Goal: Information Seeking & Learning: Learn about a topic

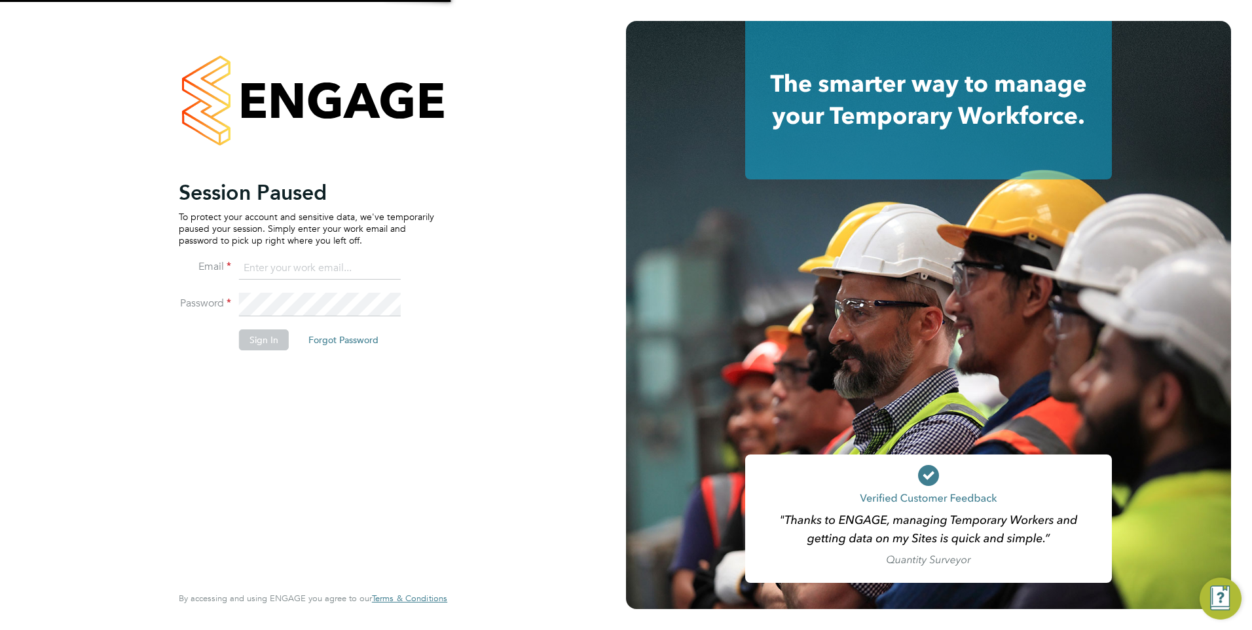
type input "[PERSON_NAME][EMAIL_ADDRESS][PERSON_NAME][DOMAIN_NAME]"
click at [257, 349] on button "Sign In" at bounding box center [264, 339] width 50 height 21
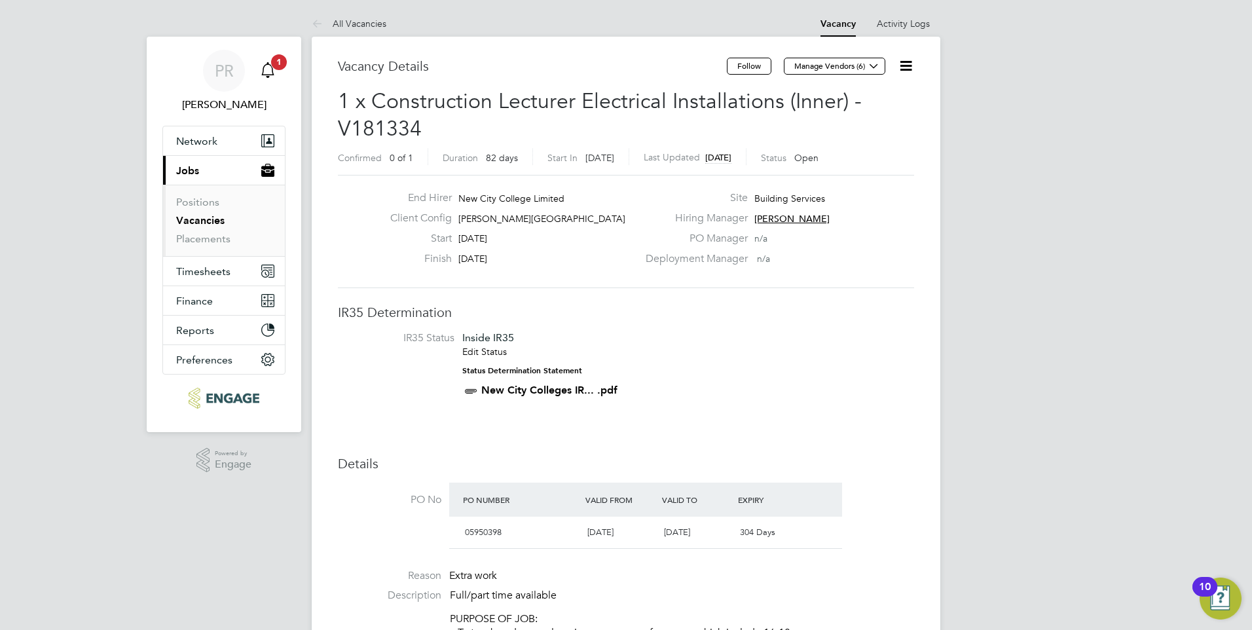
click at [260, 68] on icon "Main navigation" at bounding box center [268, 70] width 16 height 16
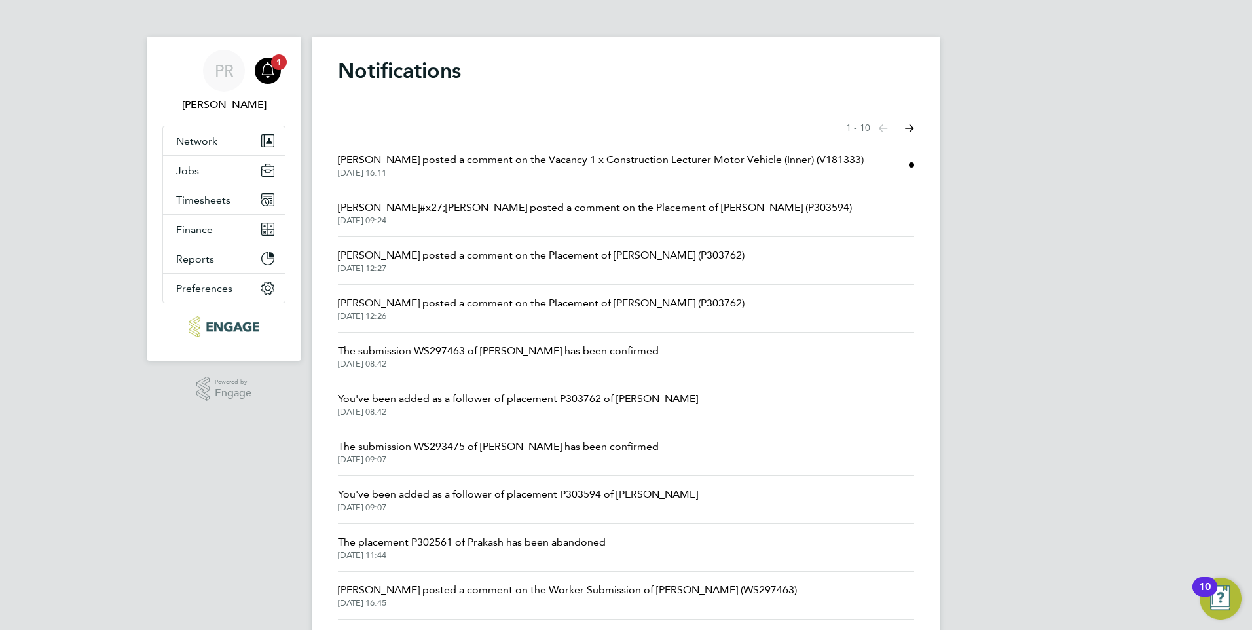
click at [612, 164] on span "Raj Ali posted a comment on the Vacancy 1 x Construction Lecturer Motor Vehicle…" at bounding box center [601, 160] width 526 height 16
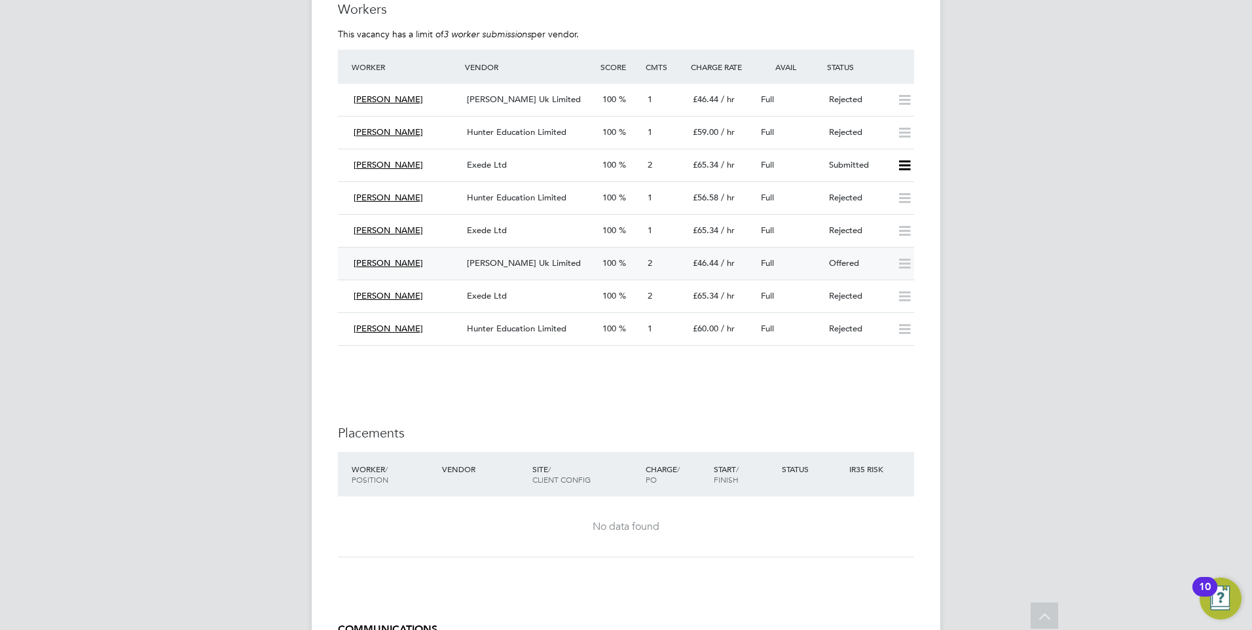
click at [860, 268] on div "Offered" at bounding box center [858, 264] width 68 height 22
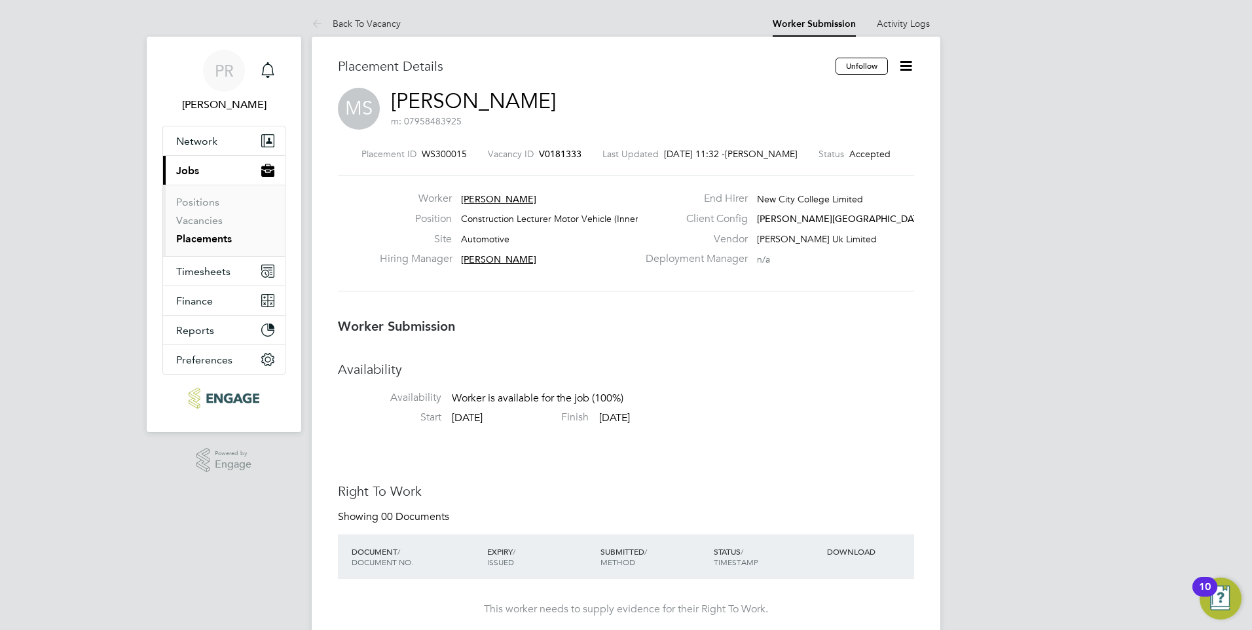
click at [909, 71] on icon at bounding box center [906, 66] width 16 height 16
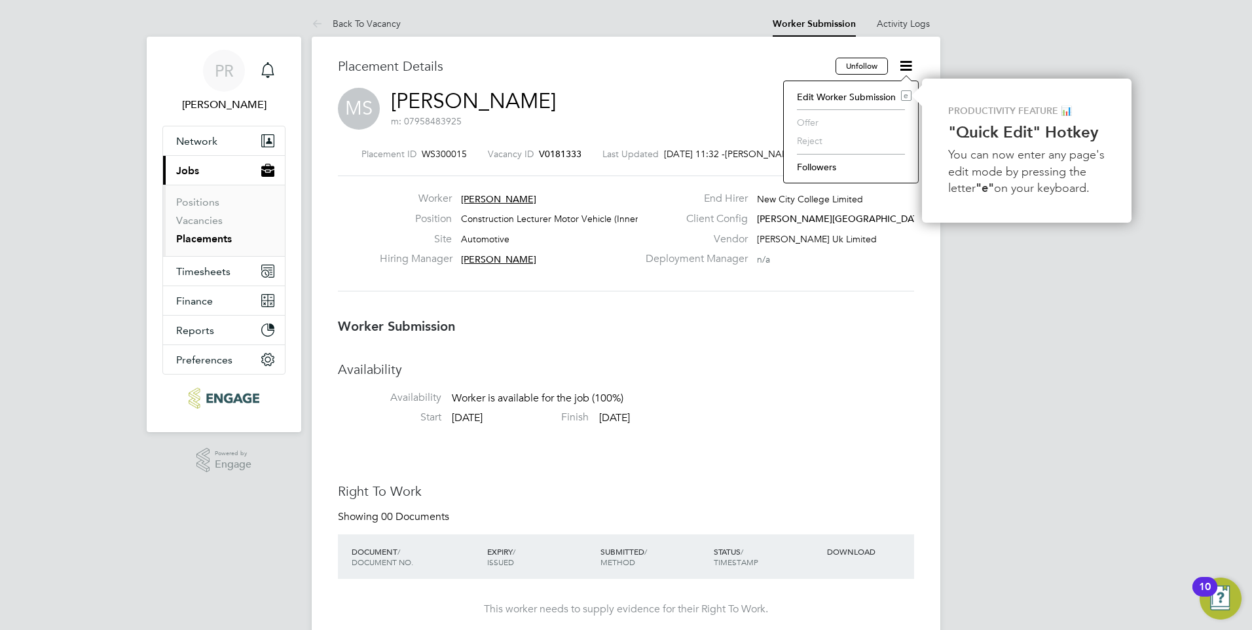
click at [828, 293] on div "Placement ID WS300015 Vacancy ID V0181333 Last Updated 29 Sep 2025, 11:32 - Fra…" at bounding box center [626, 219] width 576 height 175
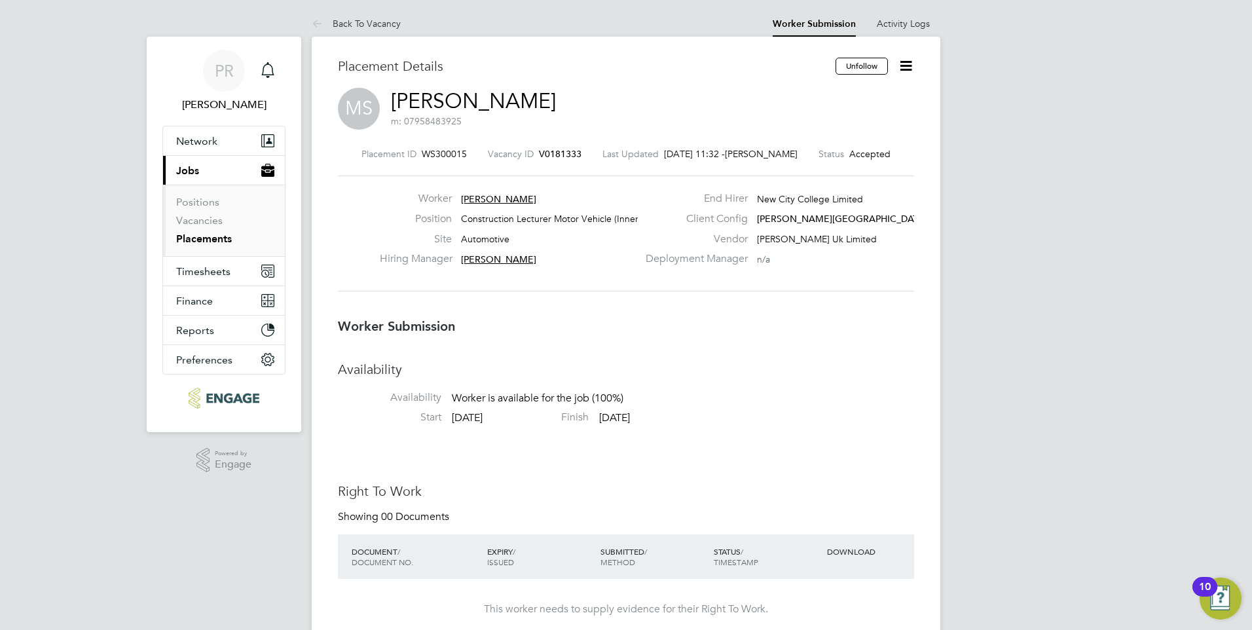
click at [754, 152] on span "Frank Pocock" at bounding box center [761, 154] width 73 height 12
click at [796, 272] on div "Deployment Manager n/a" at bounding box center [779, 262] width 282 height 20
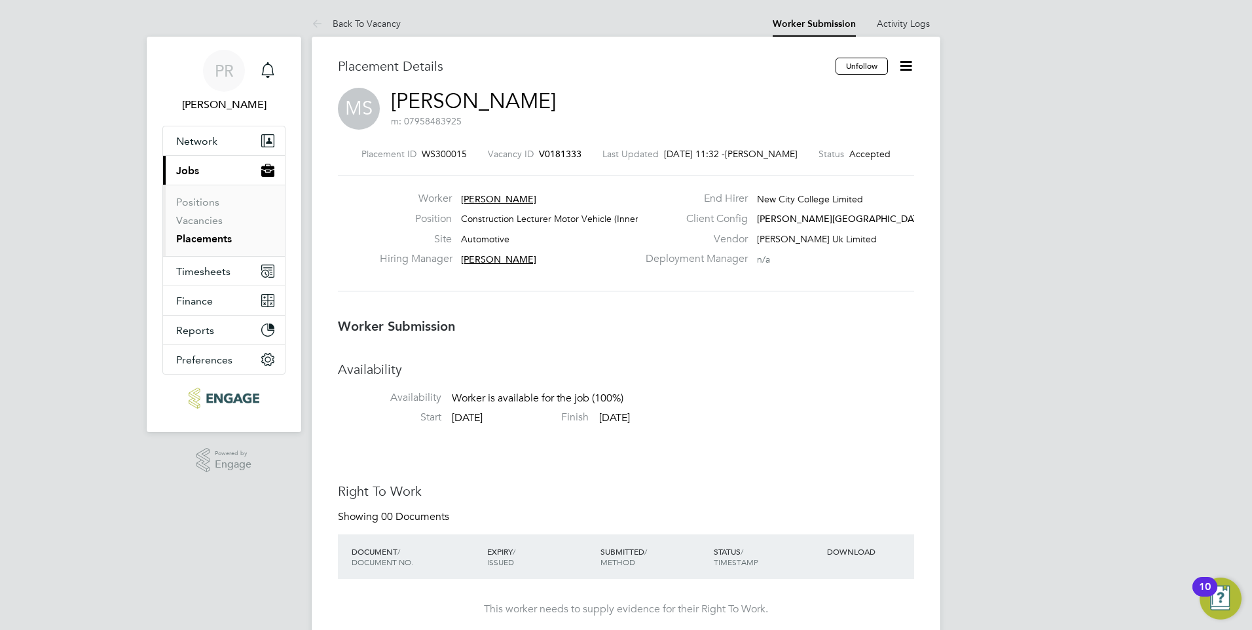
click at [905, 67] on icon at bounding box center [906, 66] width 16 height 16
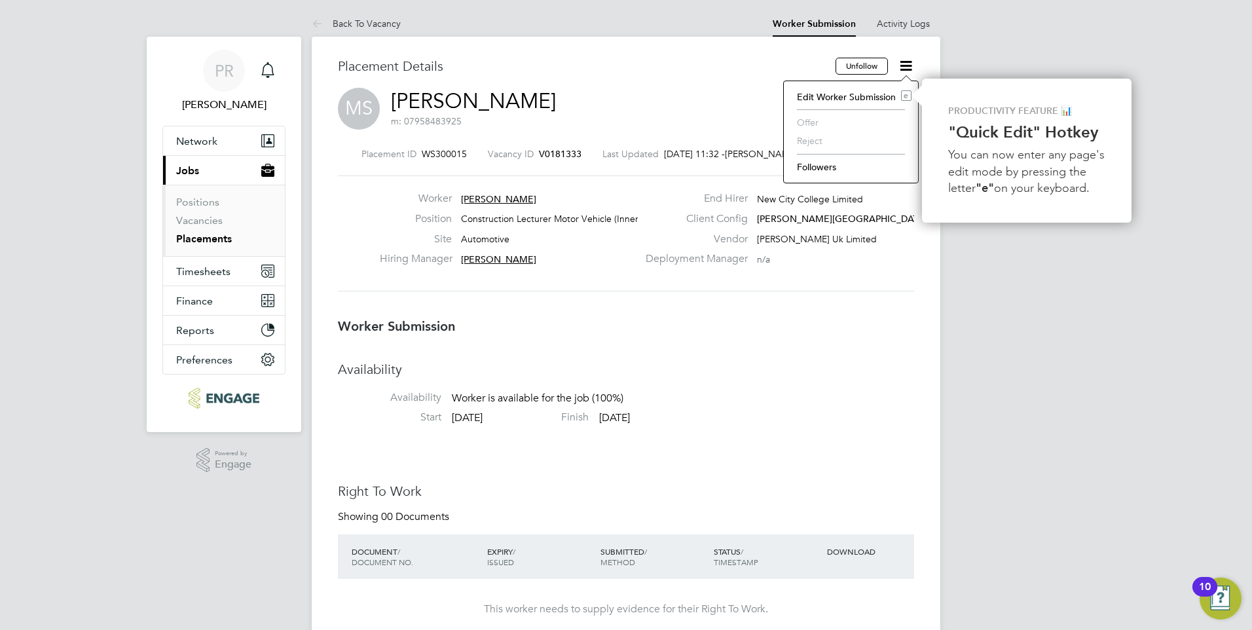
click at [820, 160] on li "Followers" at bounding box center [850, 167] width 121 height 18
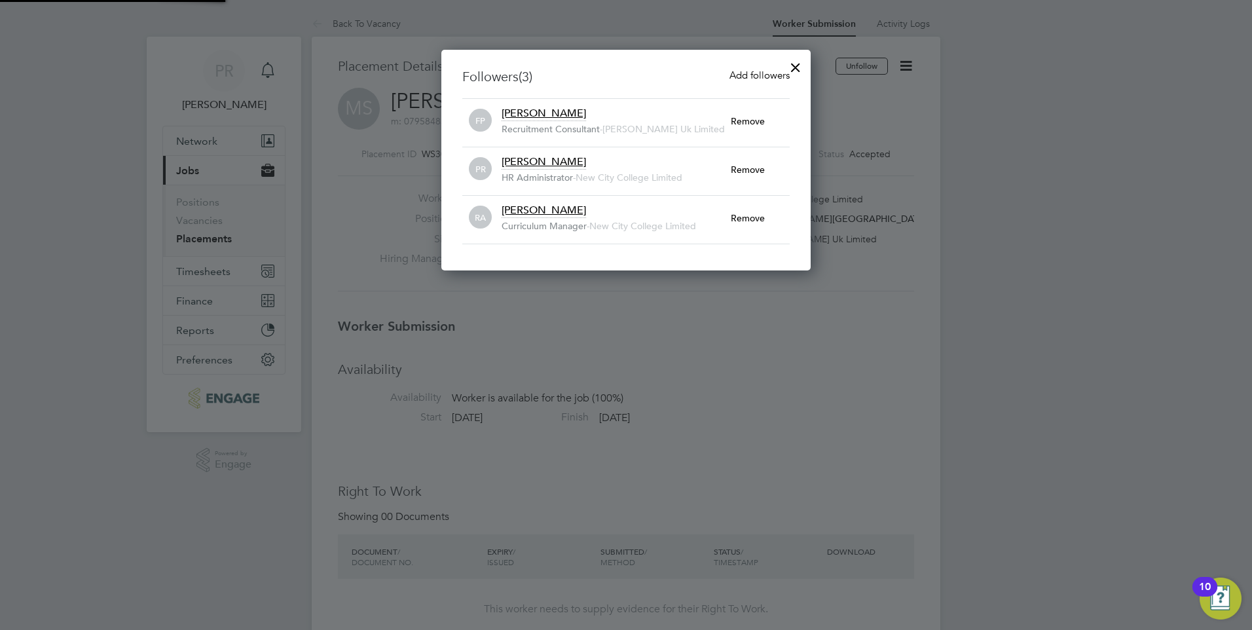
scroll to position [221, 370]
click at [559, 115] on span "Frank Pocock" at bounding box center [544, 113] width 84 height 13
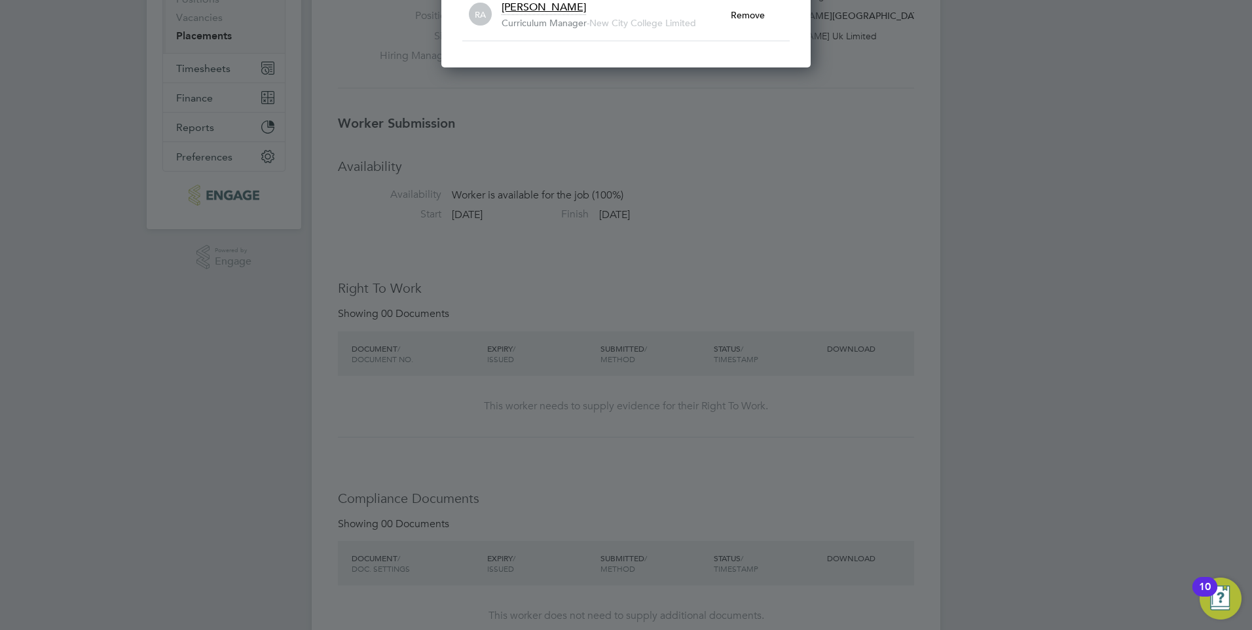
scroll to position [0, 0]
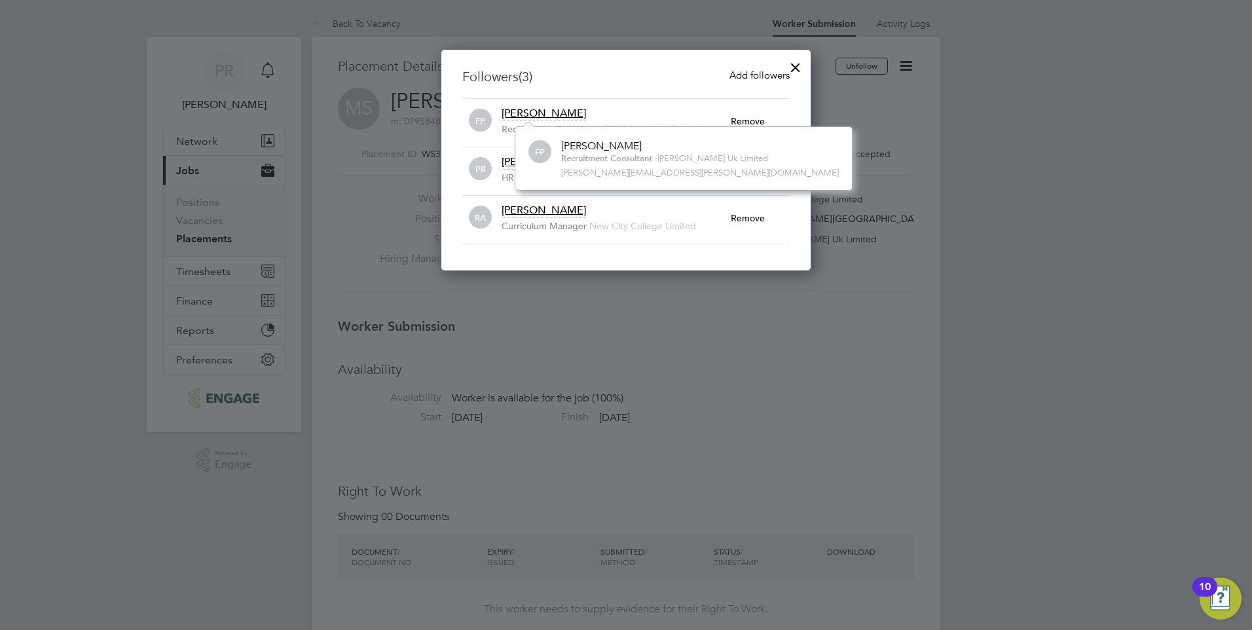
click at [799, 66] on div at bounding box center [796, 64] width 24 height 24
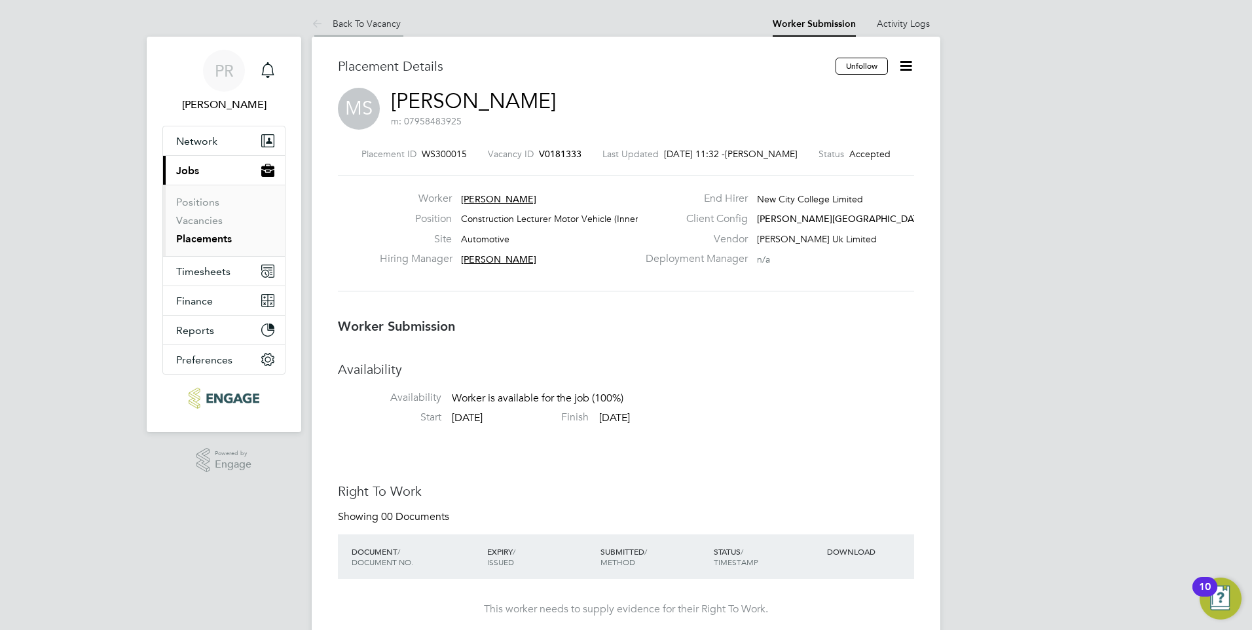
click at [334, 26] on link "Back To Vacancy" at bounding box center [356, 24] width 89 height 12
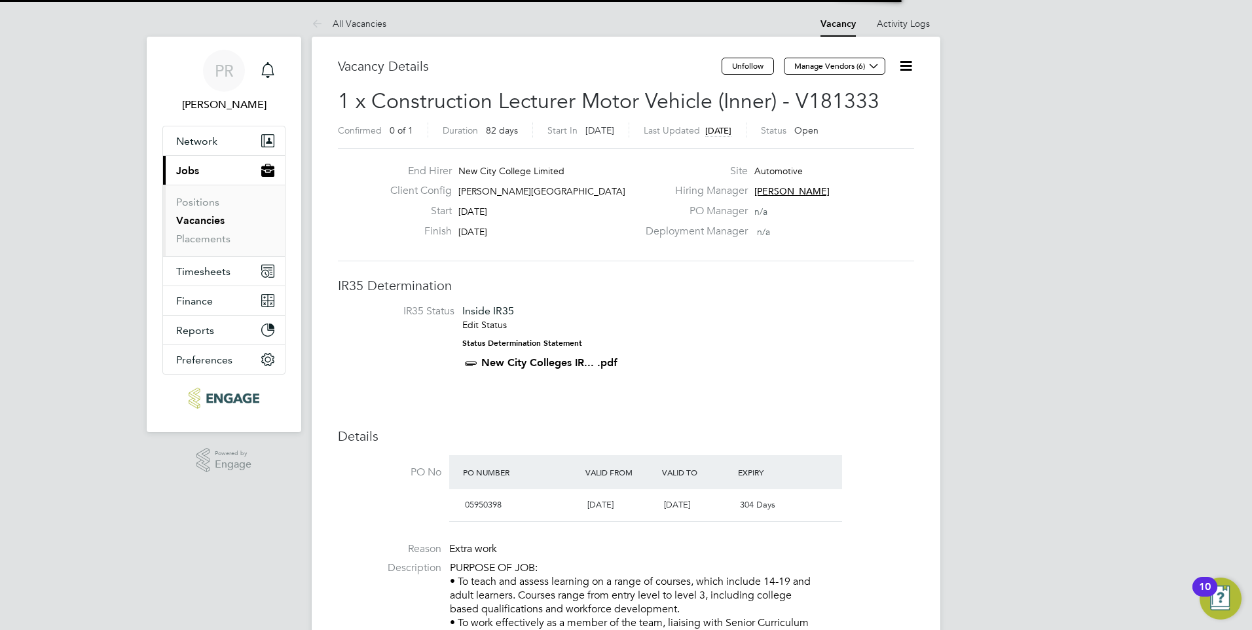
scroll to position [22, 123]
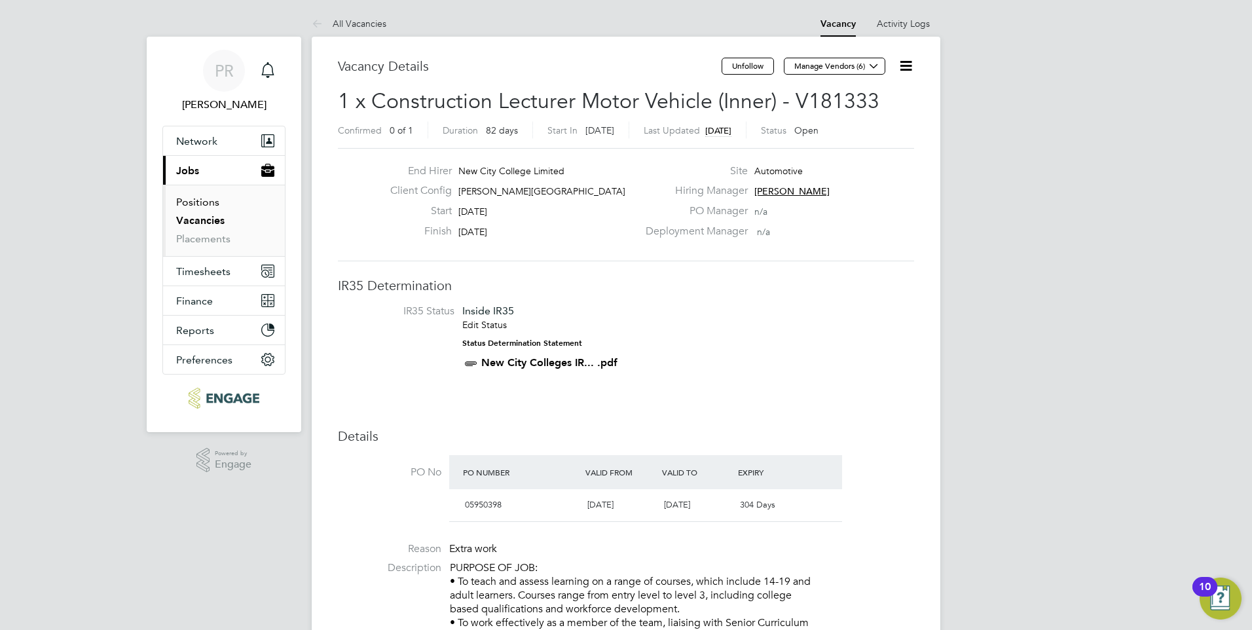
click at [193, 202] on link "Positions" at bounding box center [197, 202] width 43 height 12
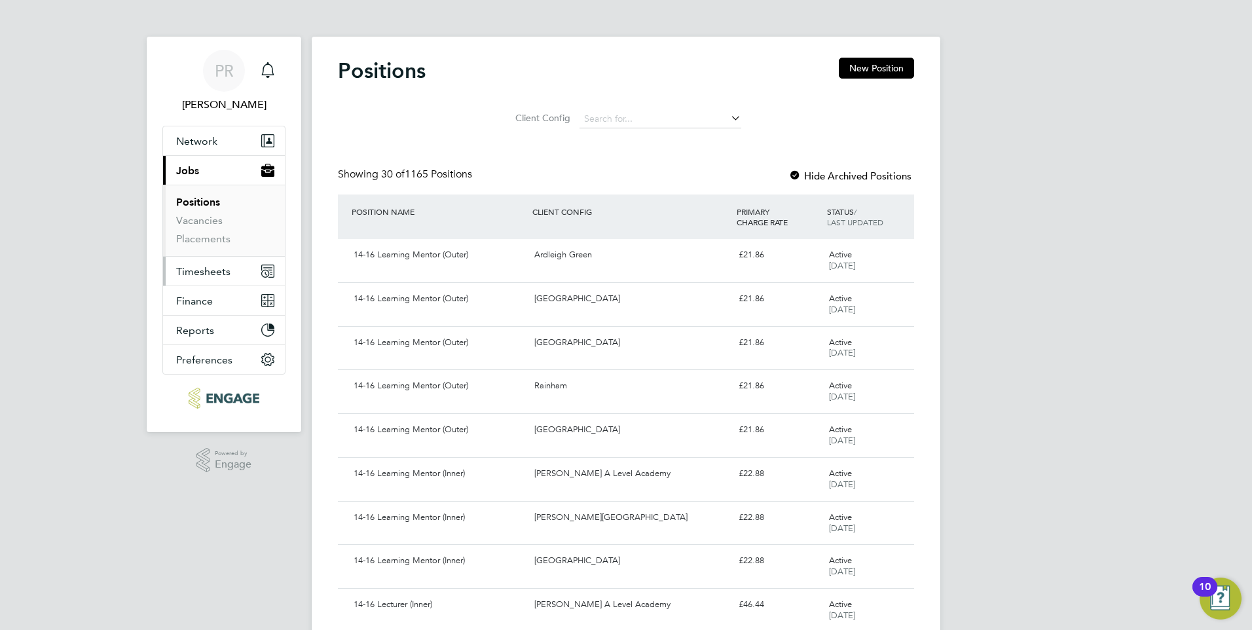
click at [200, 271] on span "Timesheets" at bounding box center [203, 271] width 54 height 12
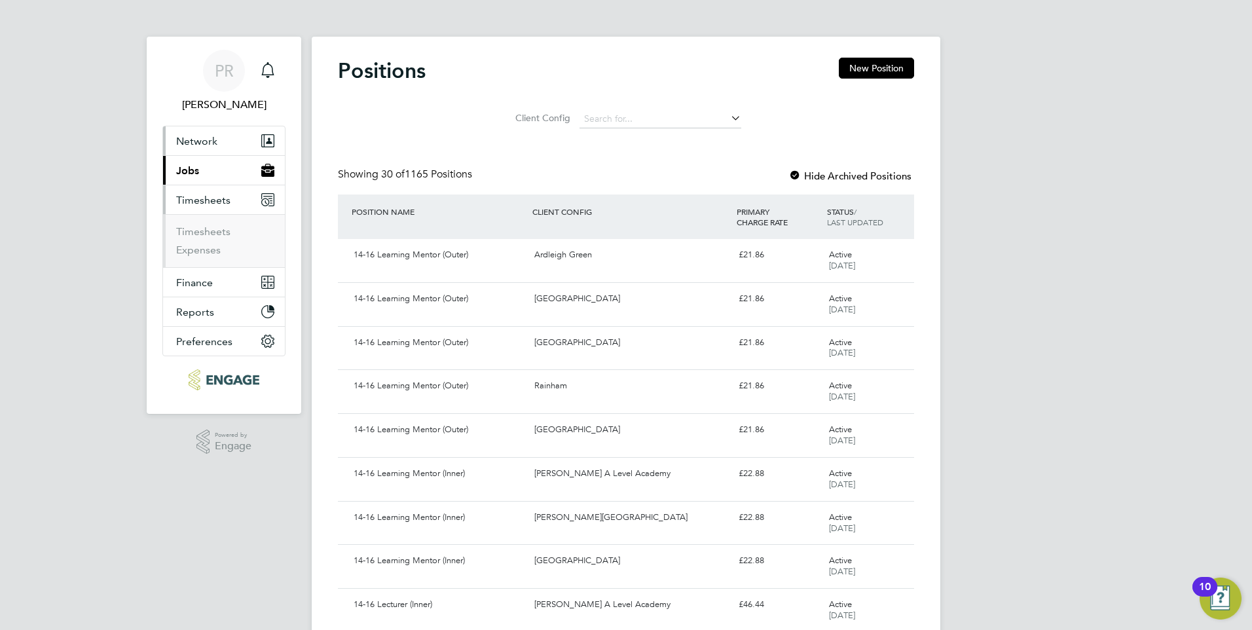
click at [204, 152] on button "Network" at bounding box center [224, 140] width 122 height 29
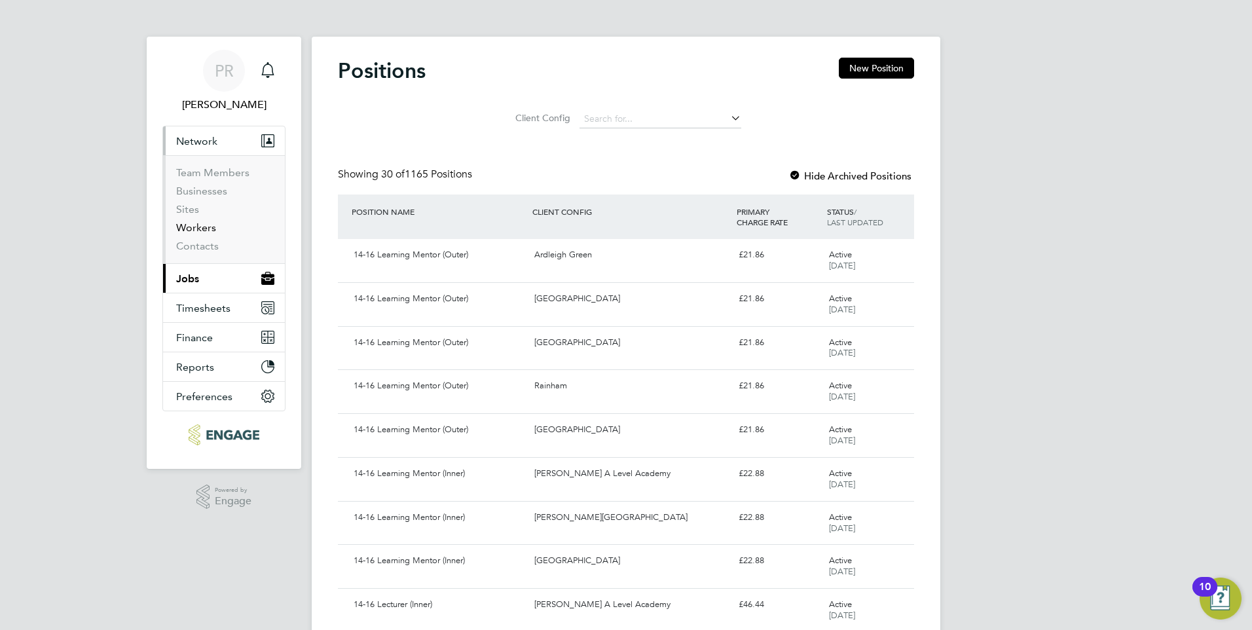
click at [204, 229] on link "Workers" at bounding box center [196, 227] width 40 height 12
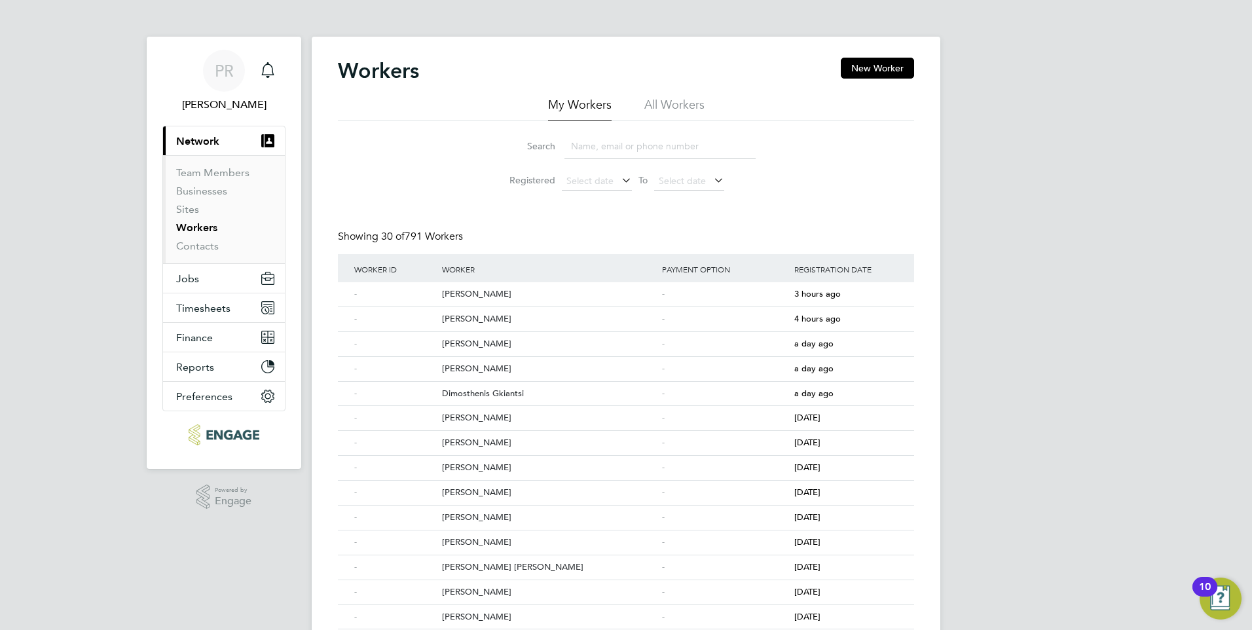
click at [672, 99] on li "All Workers" at bounding box center [674, 109] width 60 height 24
click at [605, 142] on input at bounding box center [659, 147] width 191 height 26
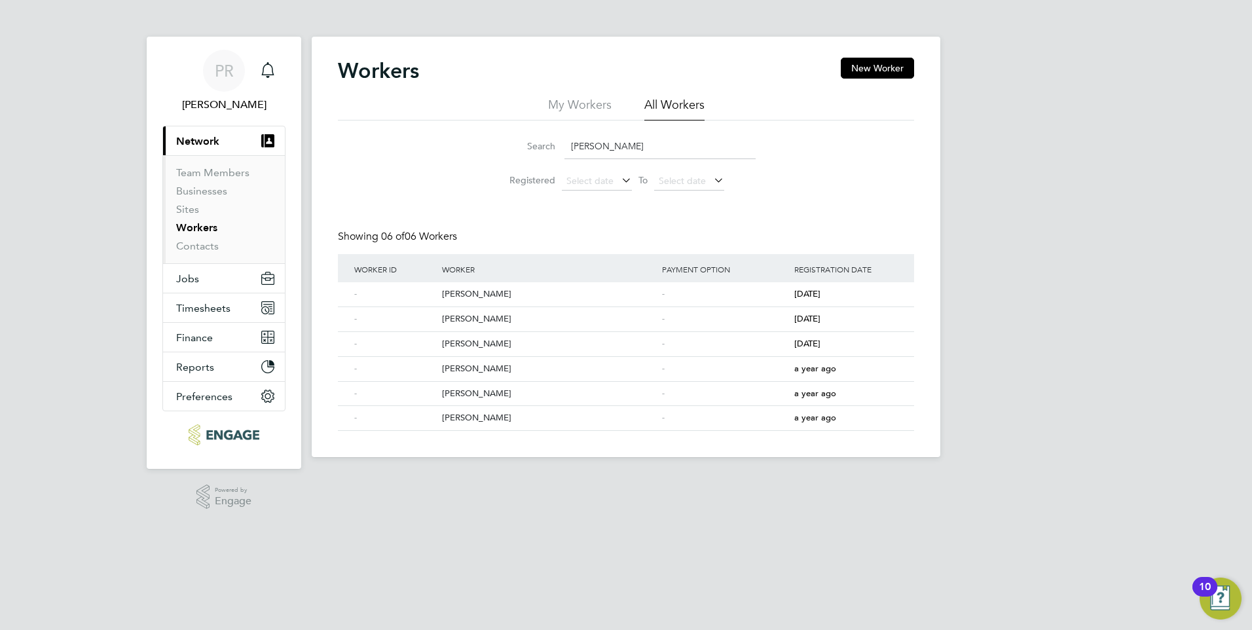
type input "mohamed"
click at [276, 77] on div "Main navigation" at bounding box center [268, 71] width 26 height 26
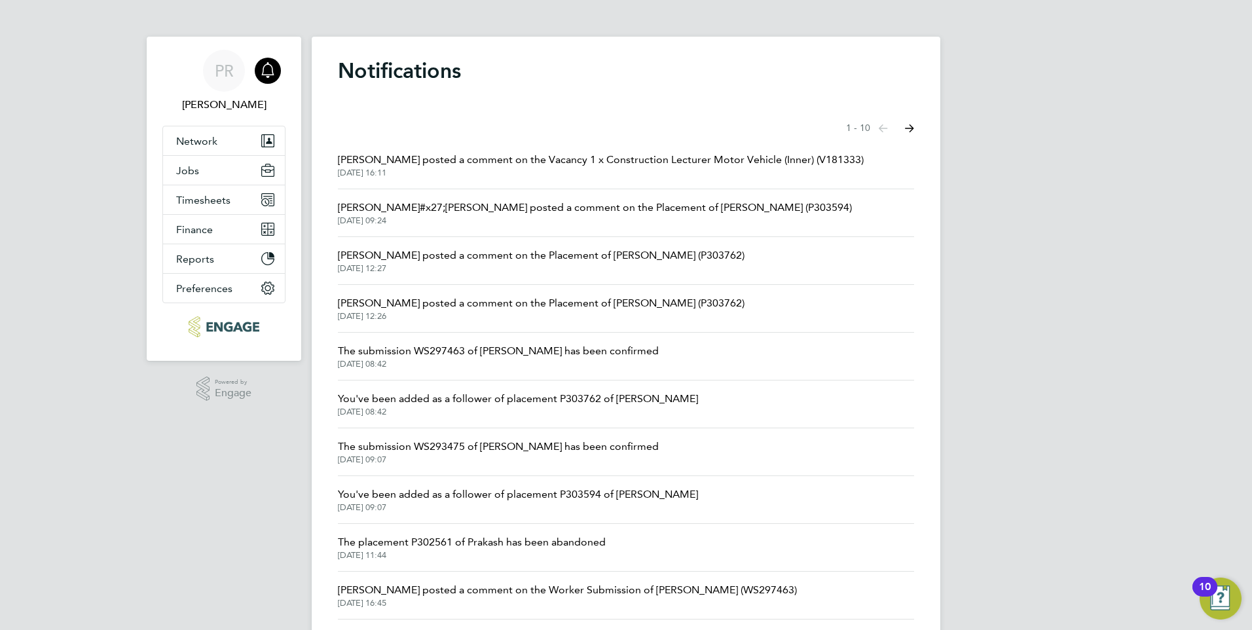
click at [606, 172] on span "[DATE] 16:11" at bounding box center [601, 173] width 526 height 10
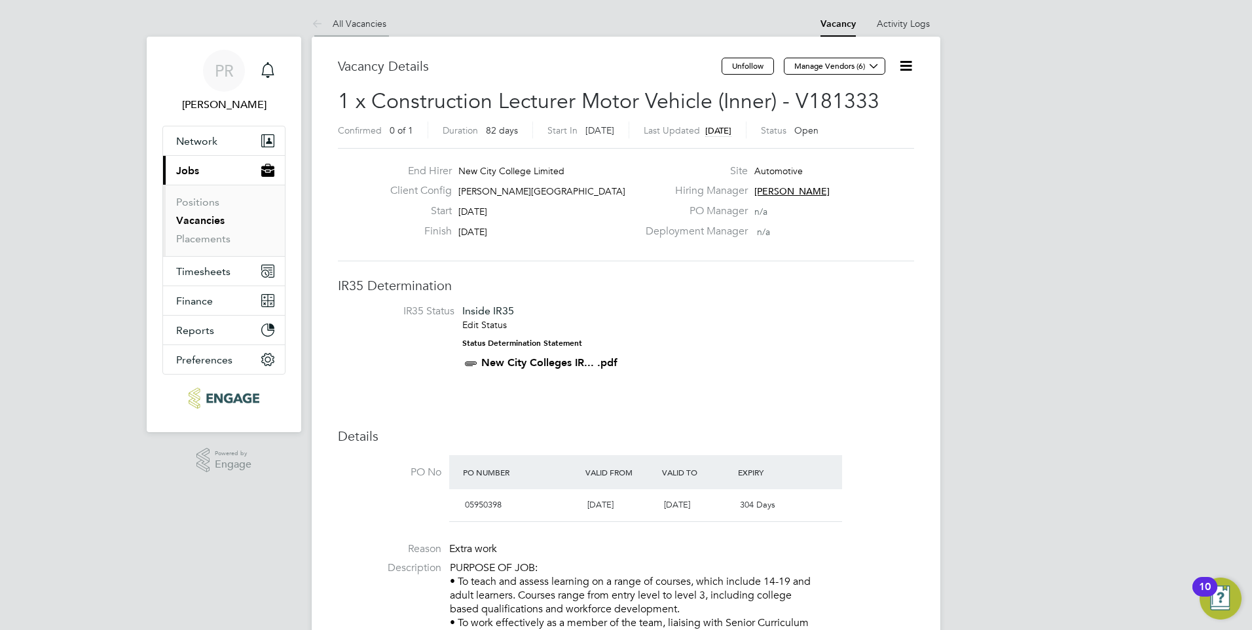
click at [364, 20] on link "All Vacancies" at bounding box center [349, 24] width 75 height 12
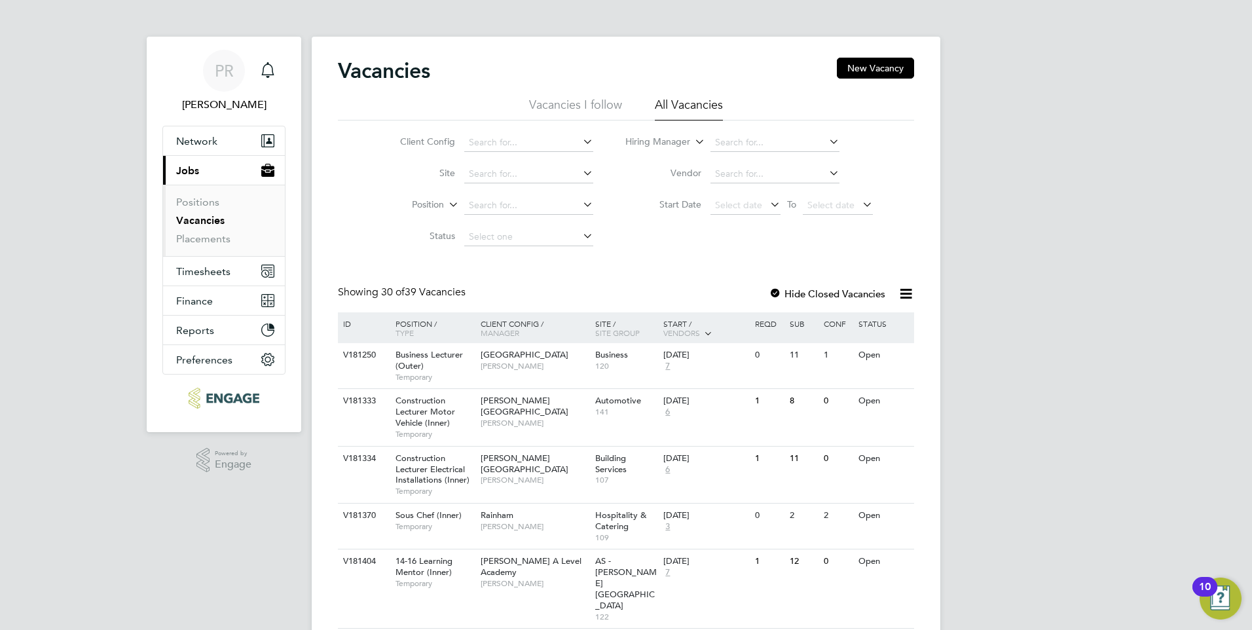
click at [512, 407] on div "Hackney Campus Raj Ali" at bounding box center [534, 411] width 115 height 45
click at [505, 418] on span "[PERSON_NAME]" at bounding box center [535, 423] width 108 height 10
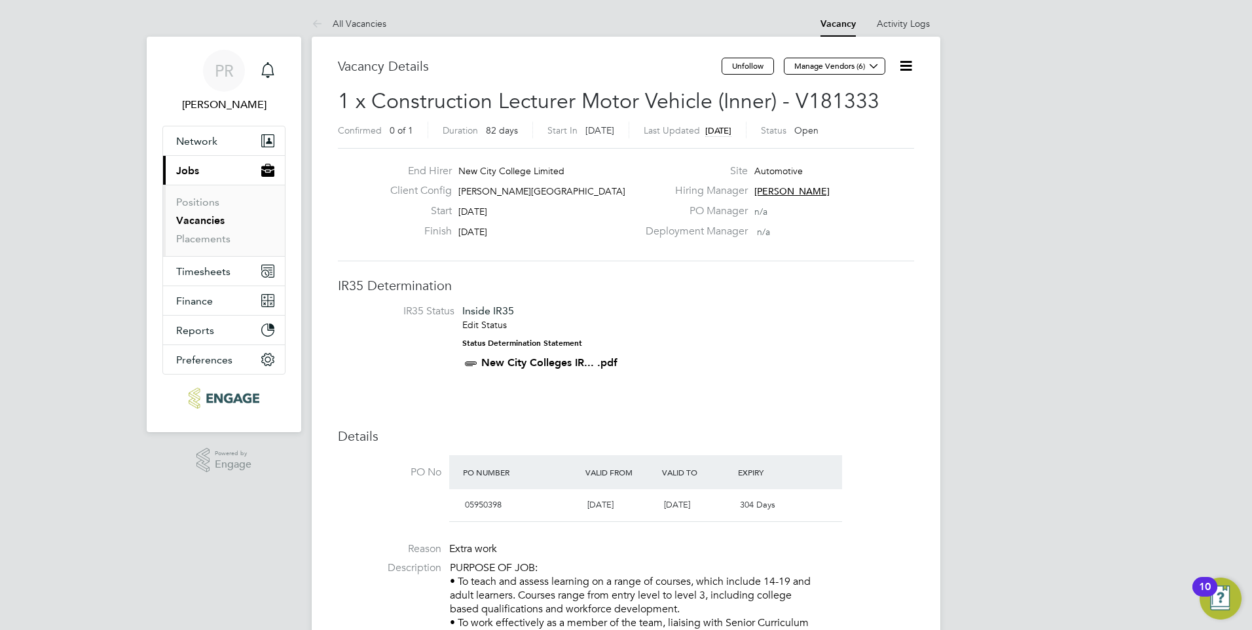
drag, startPoint x: 361, startPoint y: 17, endPoint x: 365, endPoint y: 26, distance: 10.0
click at [361, 17] on li "All Vacancies" at bounding box center [349, 23] width 75 height 26
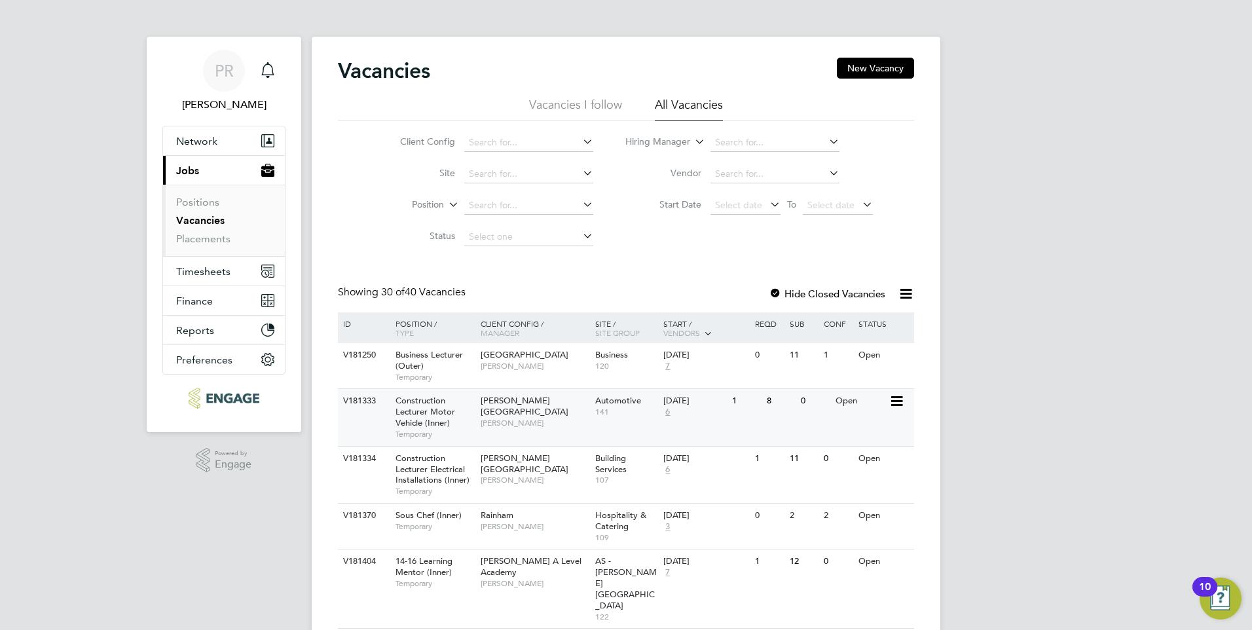
click at [551, 427] on div "V181333 Construction Lecturer Motor Vehicle (Inner) Temporary Hackney Campus Ra…" at bounding box center [626, 416] width 576 height 57
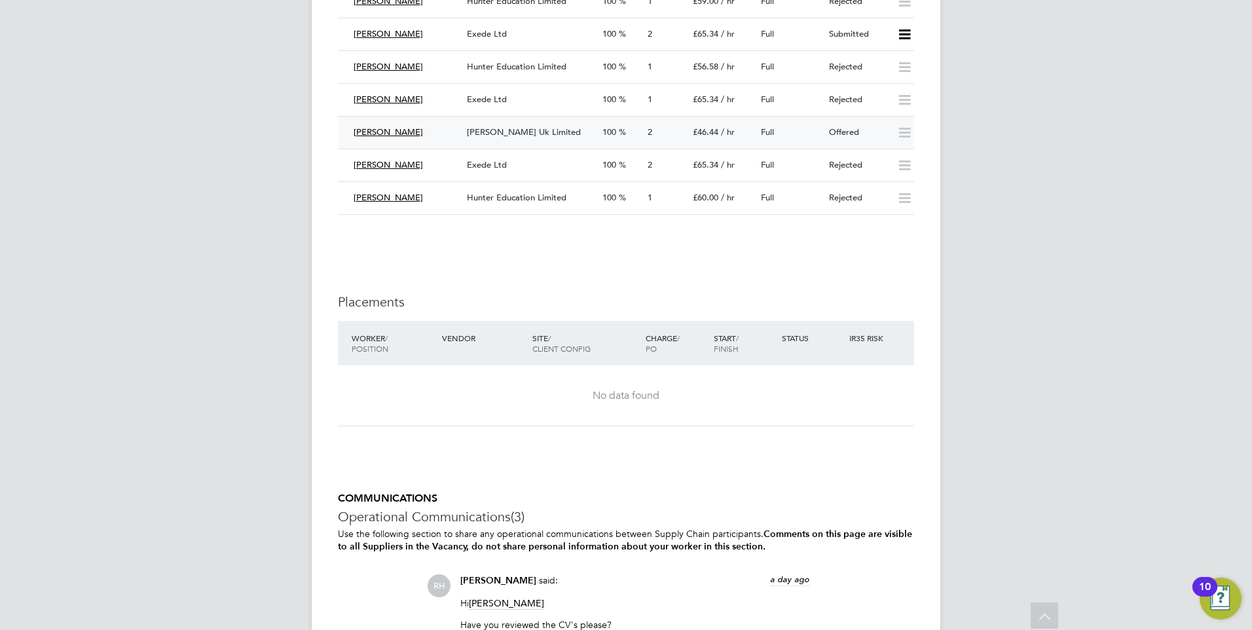
click at [836, 131] on div "Offered" at bounding box center [858, 133] width 68 height 22
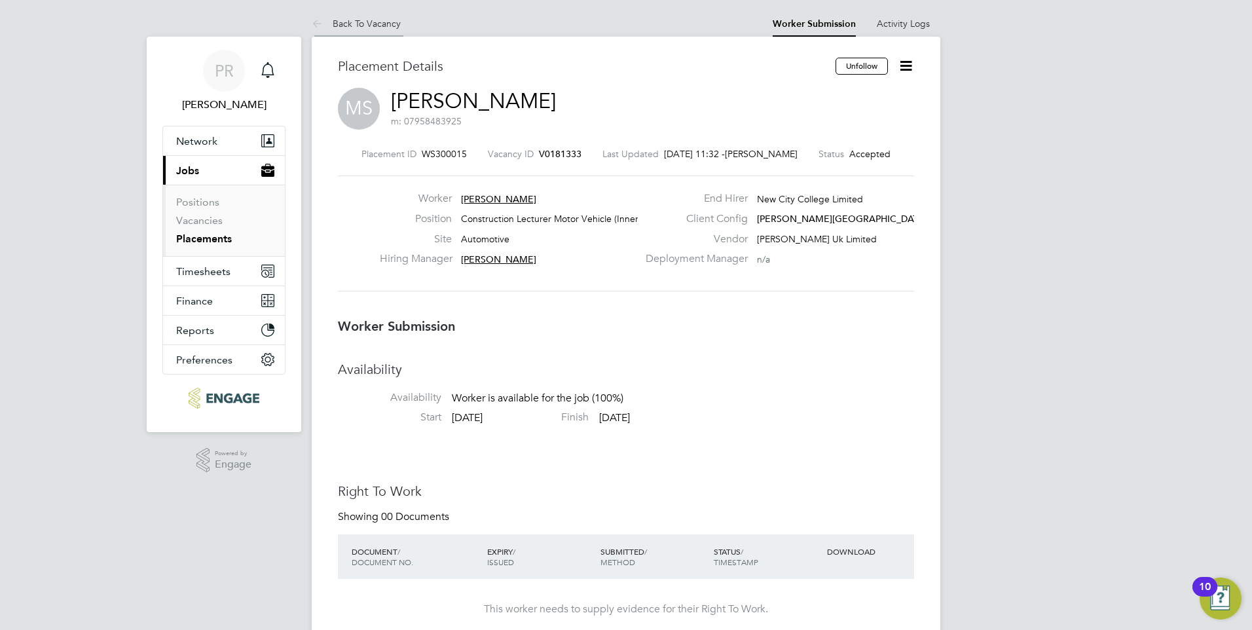
click at [351, 19] on link "Back To Vacancy" at bounding box center [356, 24] width 89 height 12
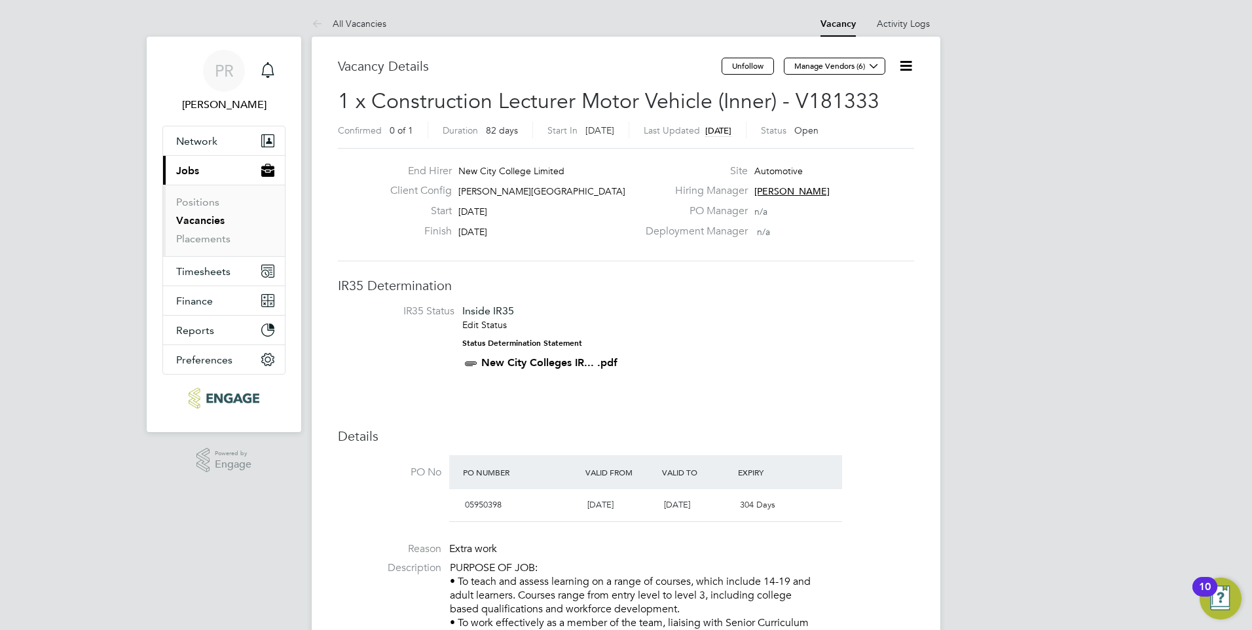
click at [353, 24] on link "All Vacancies" at bounding box center [349, 24] width 75 height 12
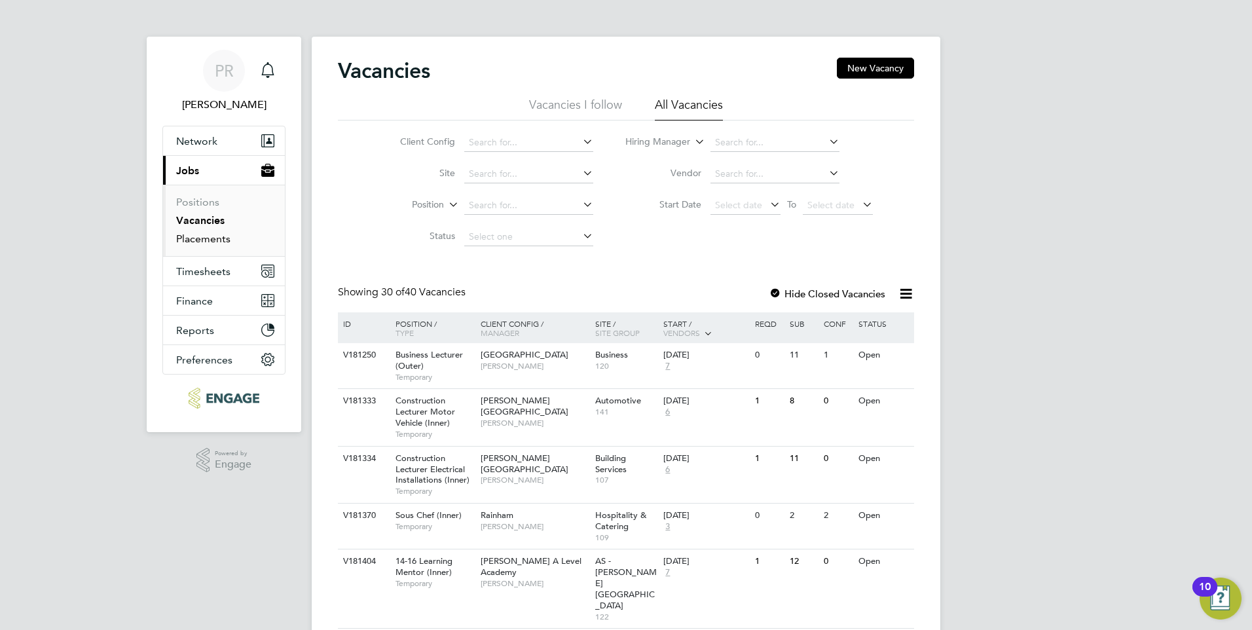
click at [215, 240] on link "Placements" at bounding box center [203, 238] width 54 height 12
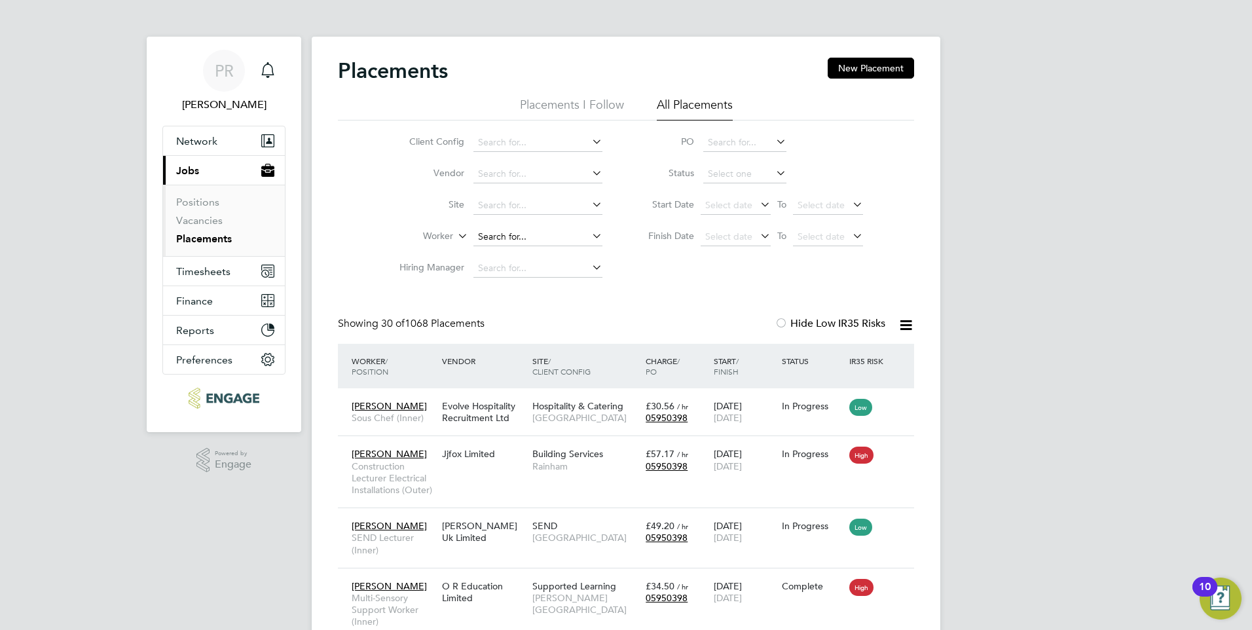
click at [541, 232] on input at bounding box center [537, 237] width 129 height 18
click at [528, 257] on li "Siaf Khan" at bounding box center [538, 255] width 130 height 18
type input "Siaf Khan"
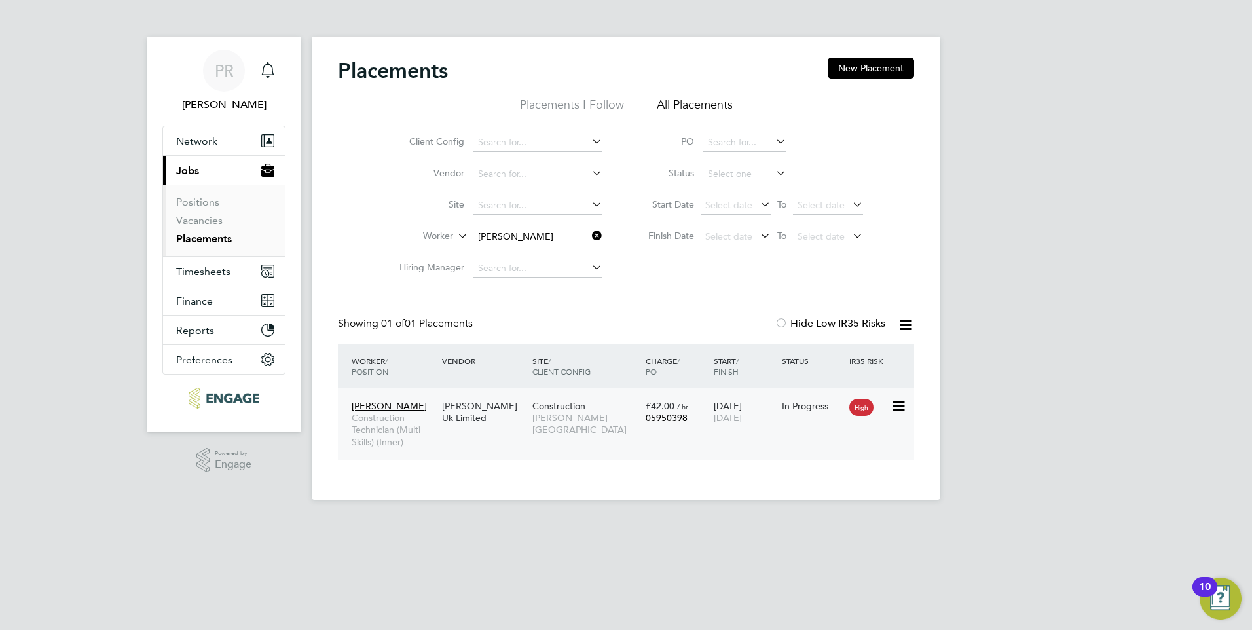
click at [827, 410] on div "In Progress" at bounding box center [813, 406] width 62 height 12
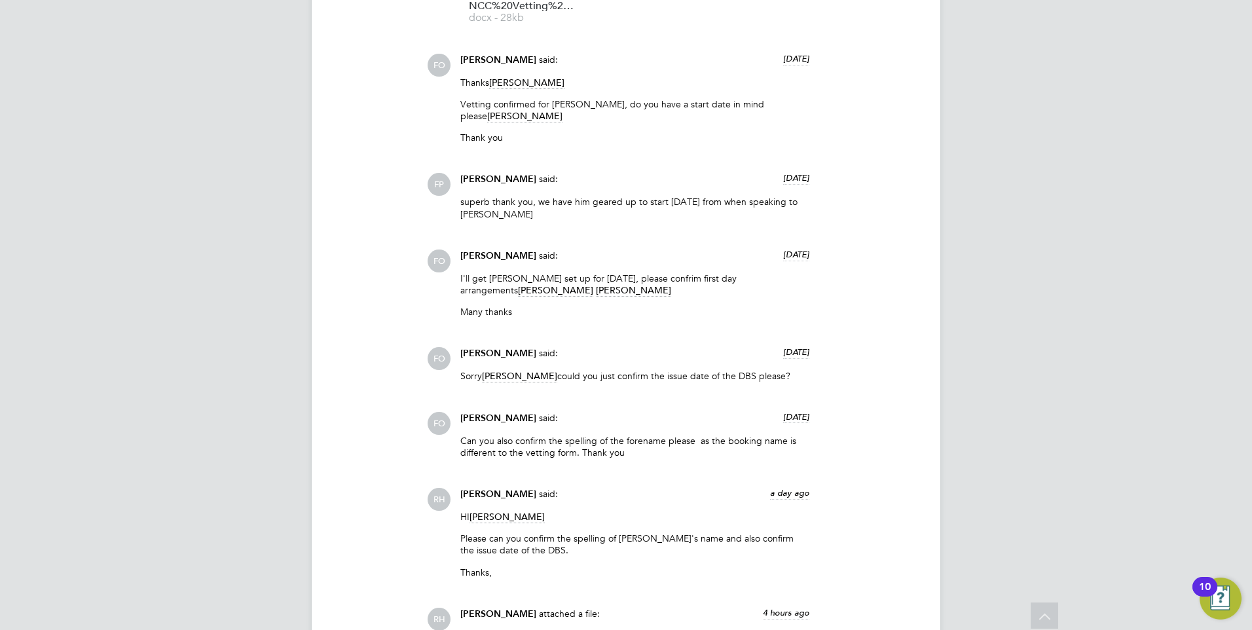
scroll to position [1441, 0]
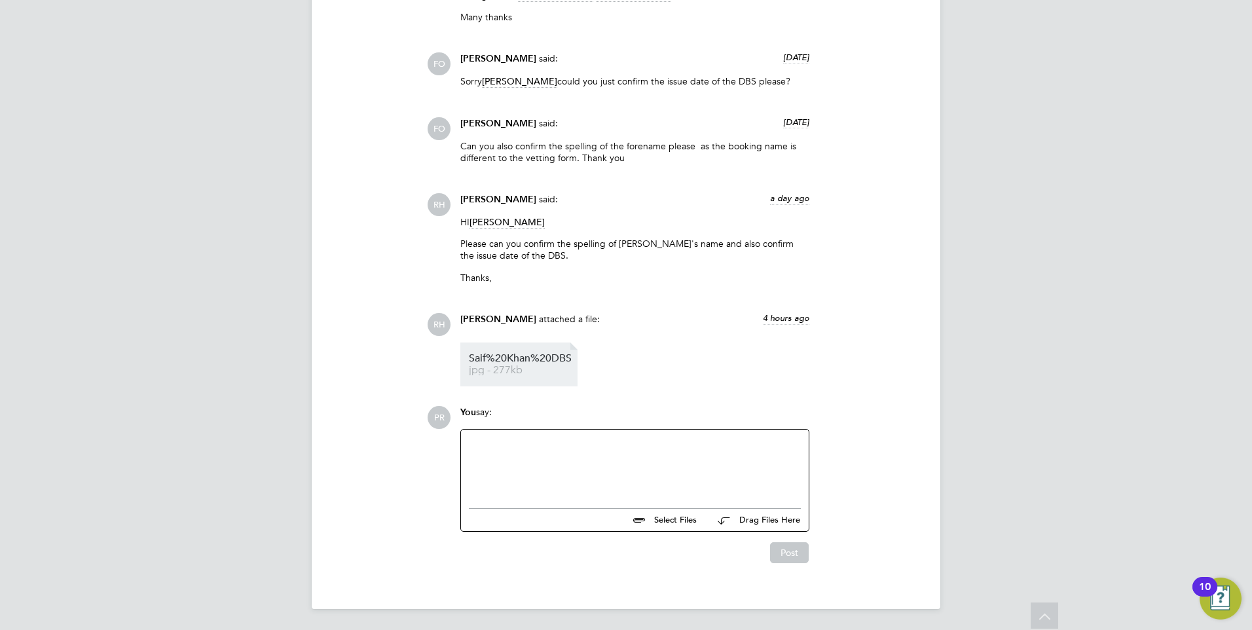
click at [505, 343] on li "Saif%20Khan%20DBS jpg - 277kb" at bounding box center [518, 364] width 117 height 44
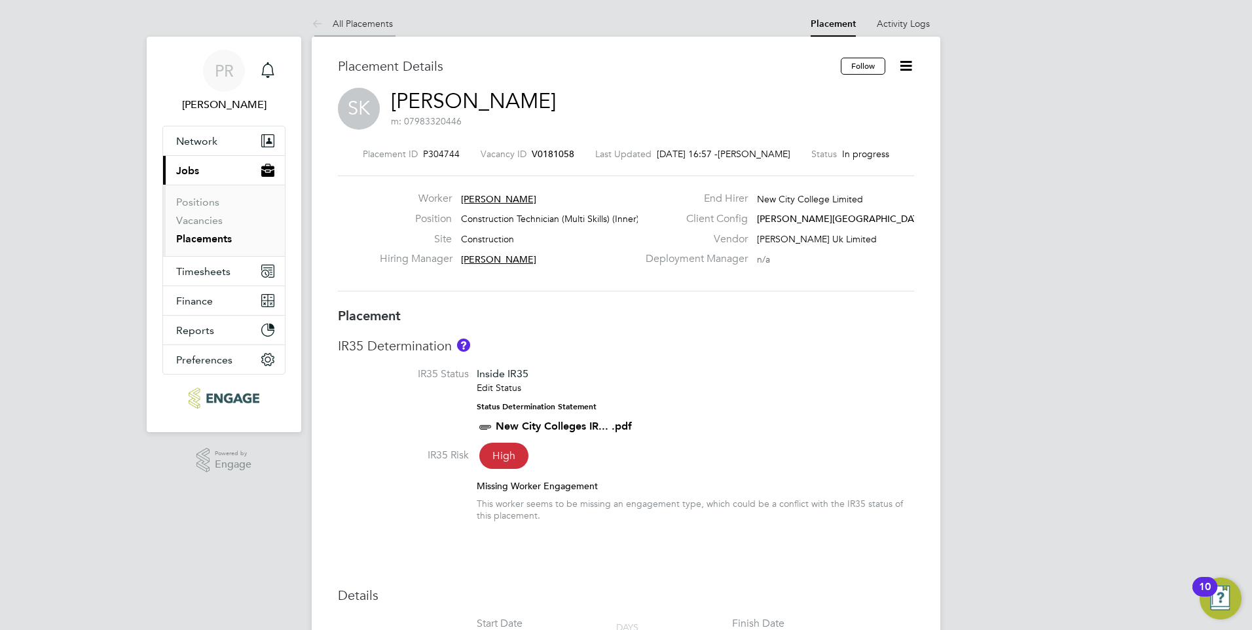
click at [348, 26] on link "All Placements" at bounding box center [352, 24] width 81 height 12
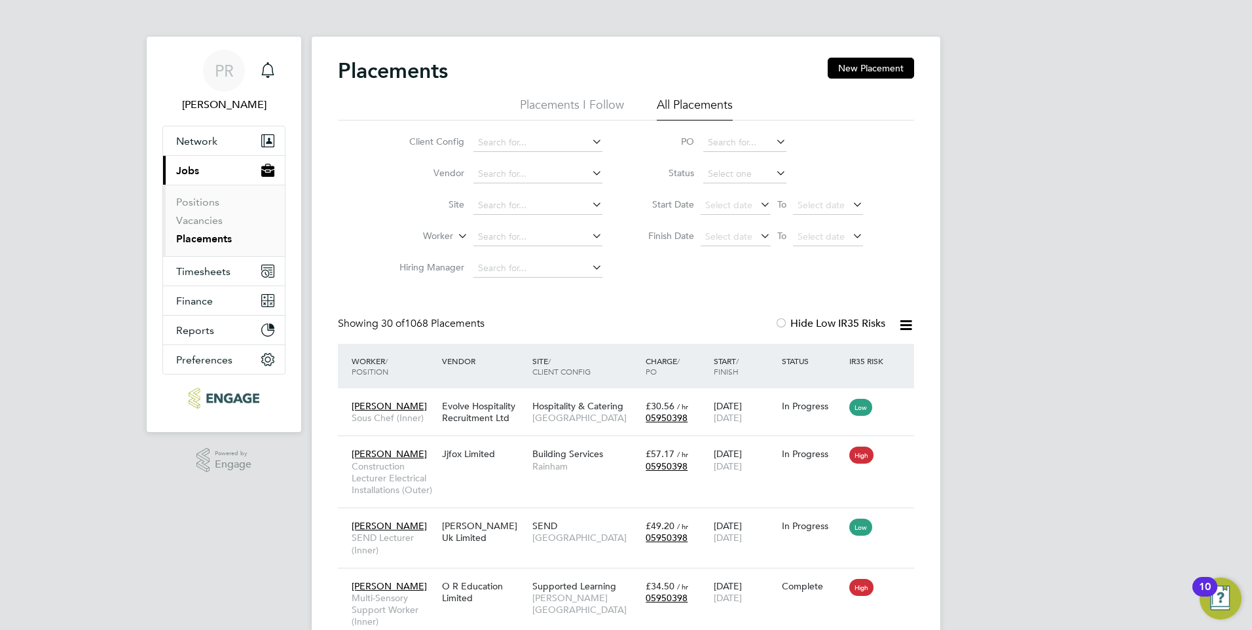
click at [219, 238] on link "Placements" at bounding box center [204, 238] width 56 height 12
click at [630, 105] on ul "Placements I Follow All Placements" at bounding box center [626, 109] width 576 height 24
click at [608, 101] on li "Placements I Follow" at bounding box center [572, 109] width 104 height 24
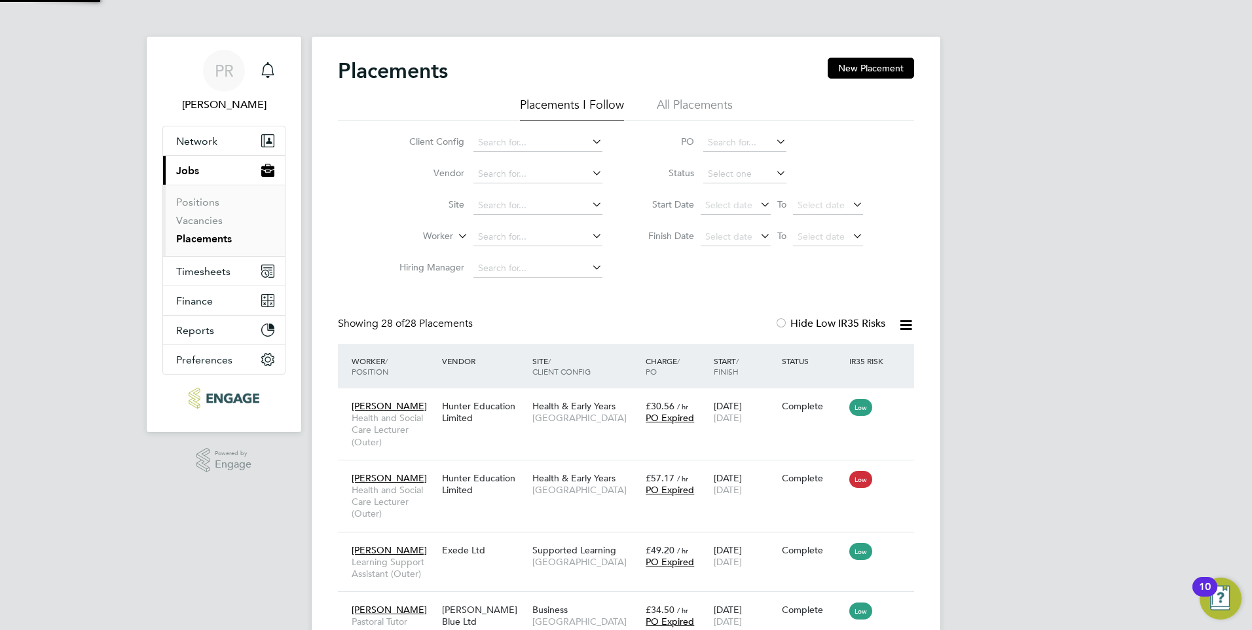
scroll to position [38, 91]
click at [210, 272] on span "Timesheets" at bounding box center [203, 271] width 54 height 12
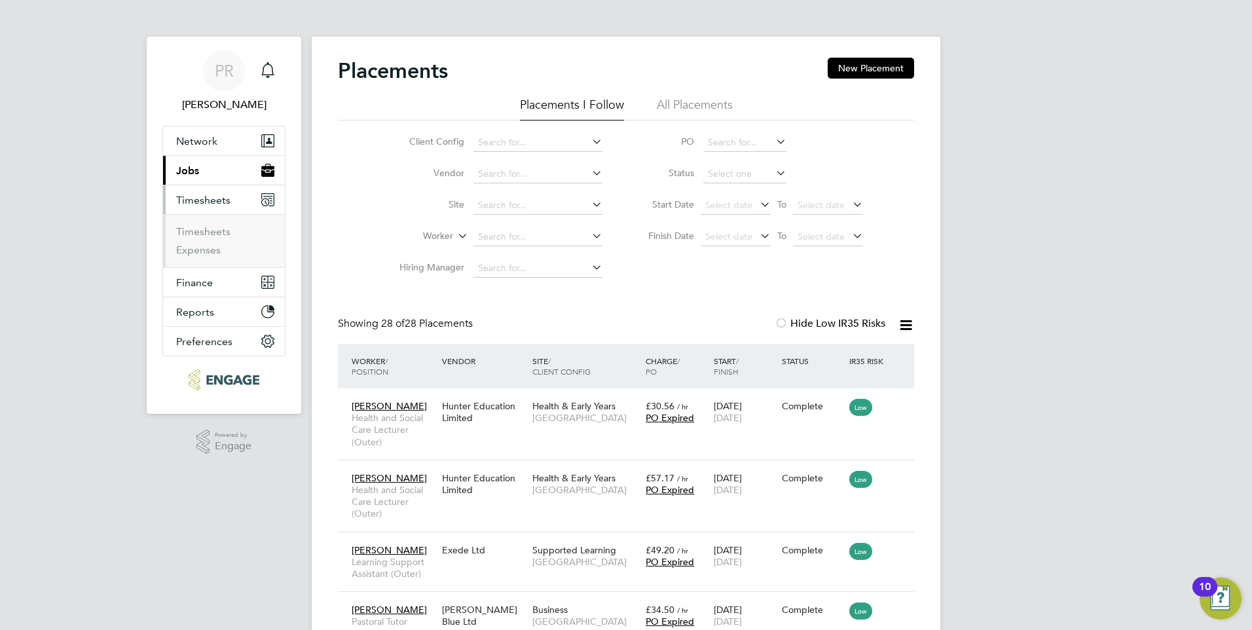
click at [200, 213] on button "Timesheets" at bounding box center [224, 199] width 122 height 29
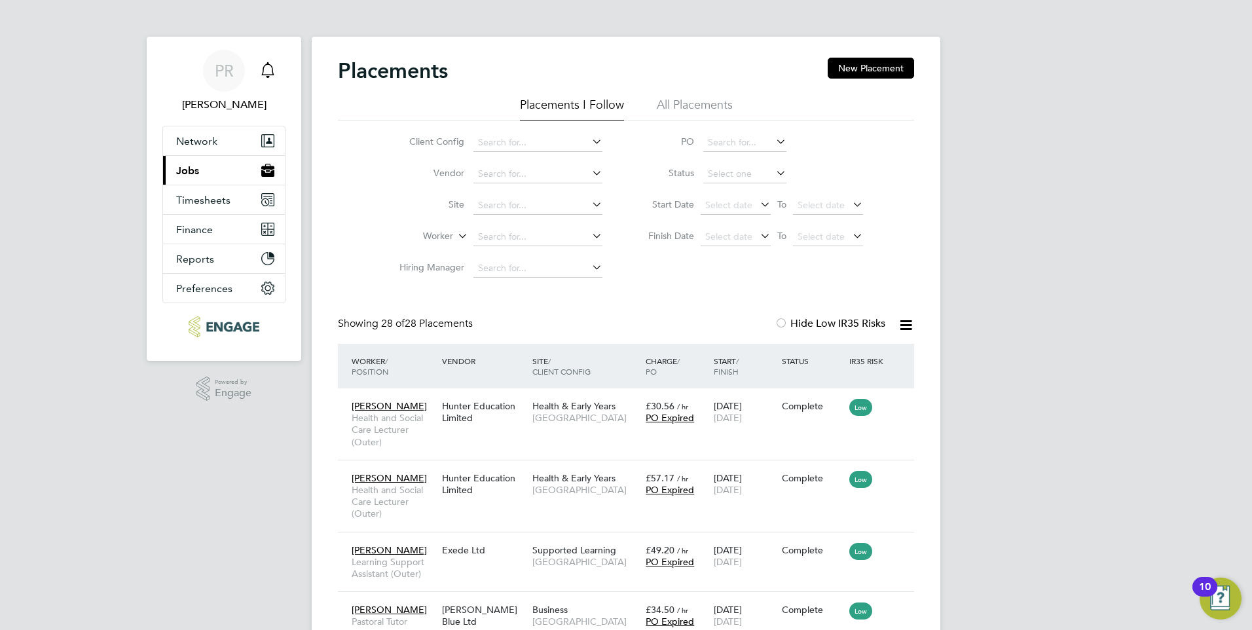
click at [270, 73] on icon "Main navigation" at bounding box center [268, 70] width 16 height 16
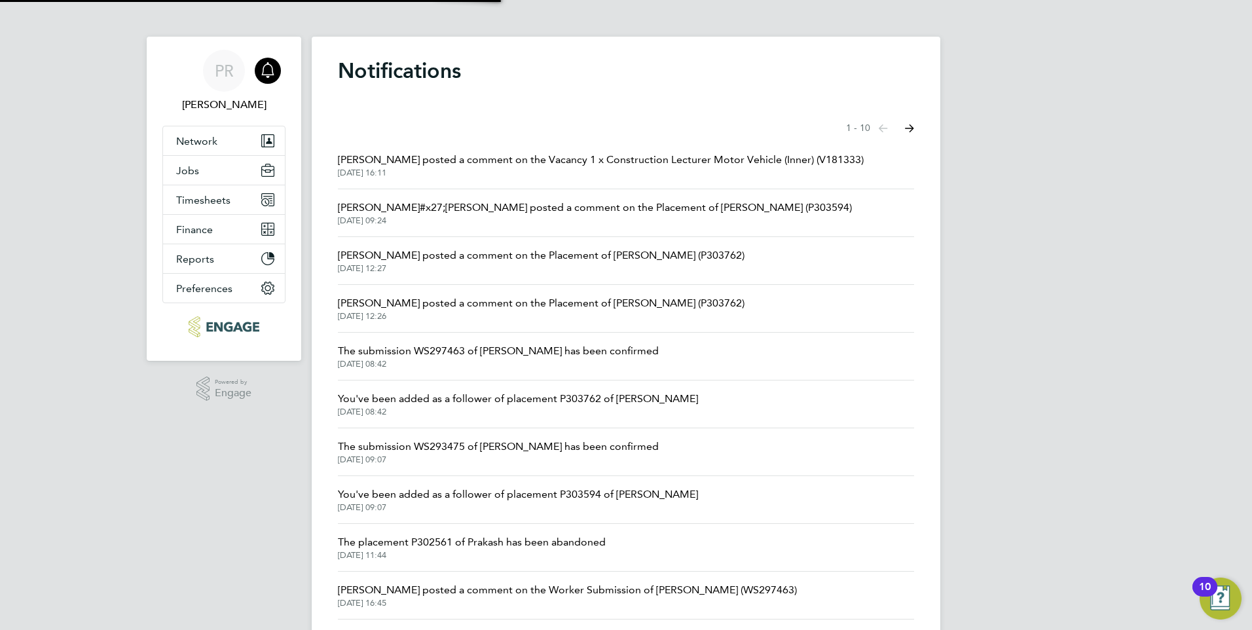
click at [494, 164] on span "Raj Ali posted a comment on the Vacancy 1 x Construction Lecturer Motor Vehicle…" at bounding box center [601, 160] width 526 height 16
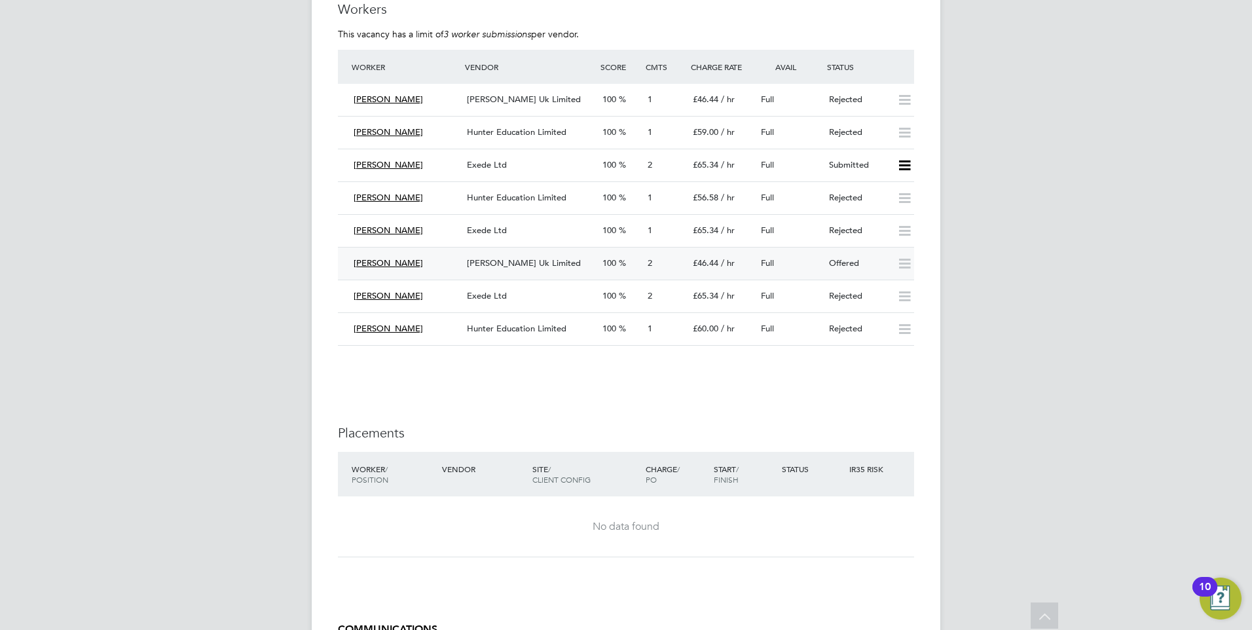
click at [801, 265] on div "Full" at bounding box center [790, 264] width 68 height 22
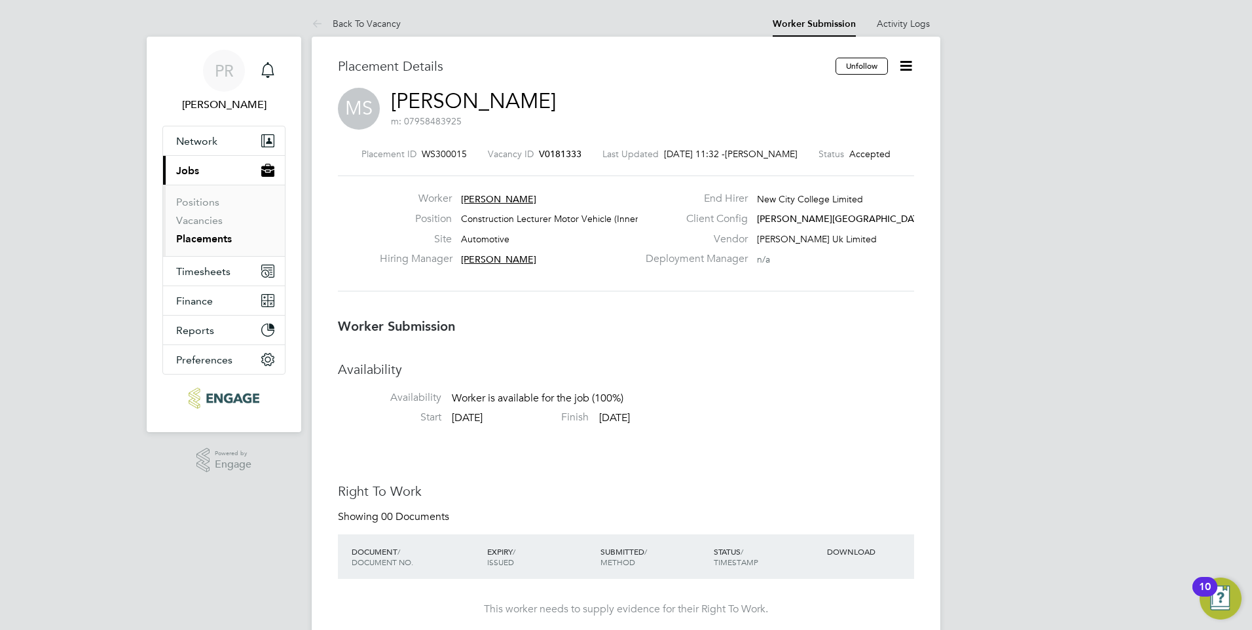
click at [914, 63] on icon at bounding box center [906, 66] width 16 height 16
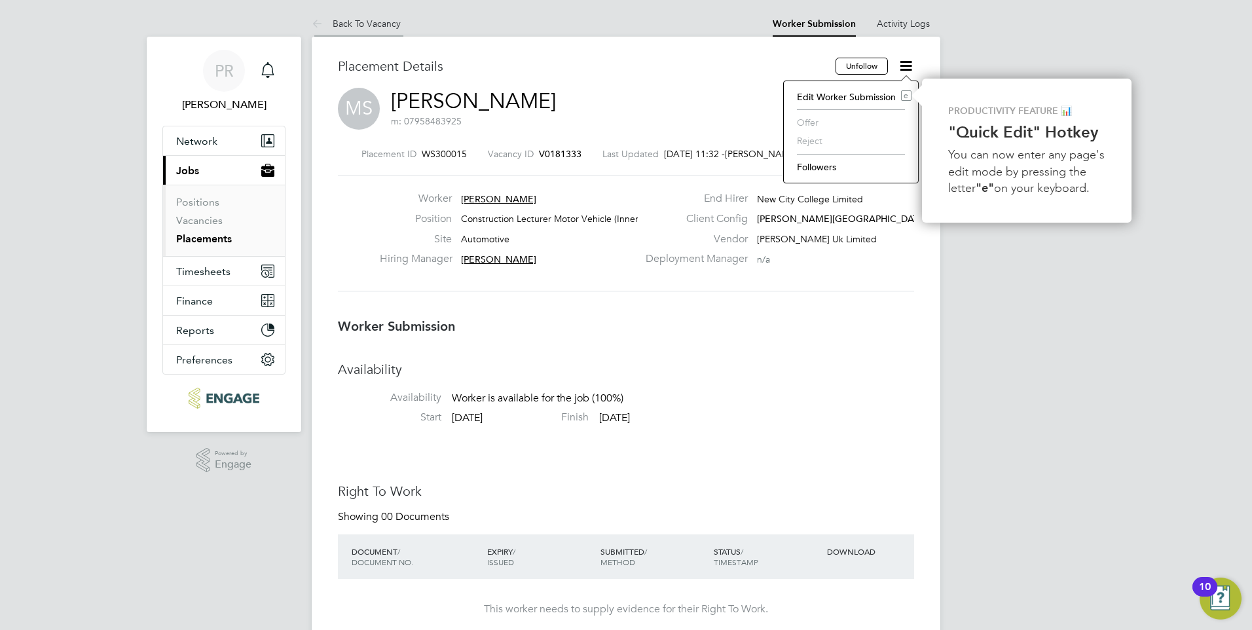
click at [384, 30] on li "Back To Vacancy" at bounding box center [356, 23] width 89 height 26
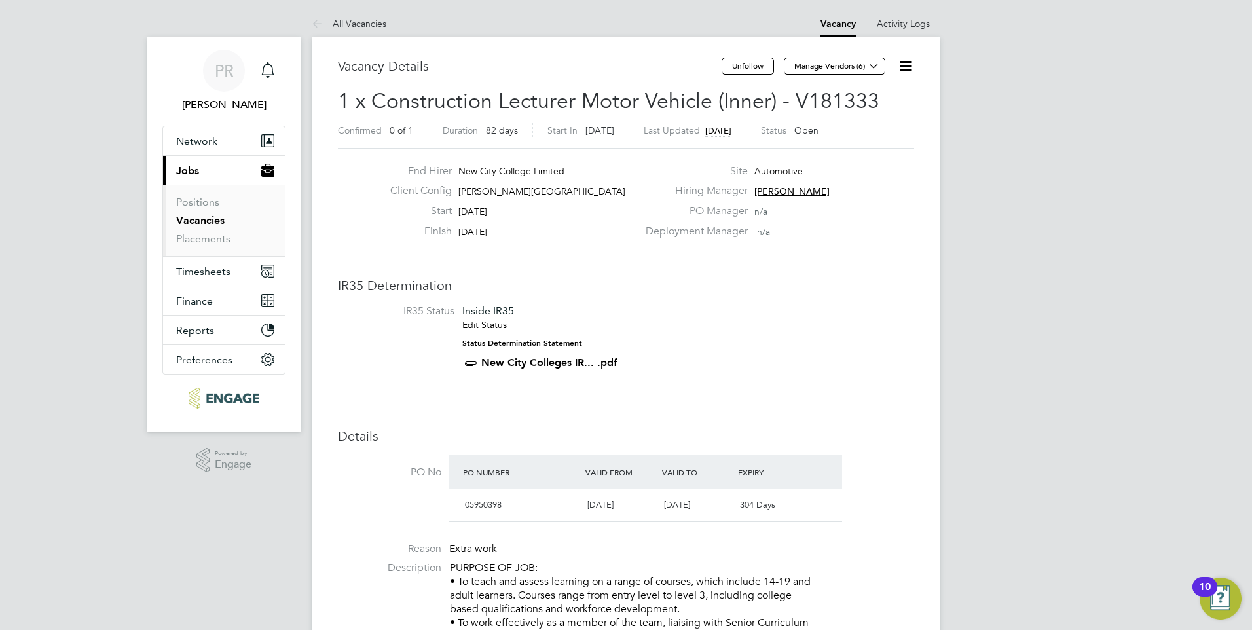
click at [910, 67] on icon at bounding box center [906, 66] width 16 height 16
click at [879, 139] on li "Followers" at bounding box center [874, 141] width 76 height 18
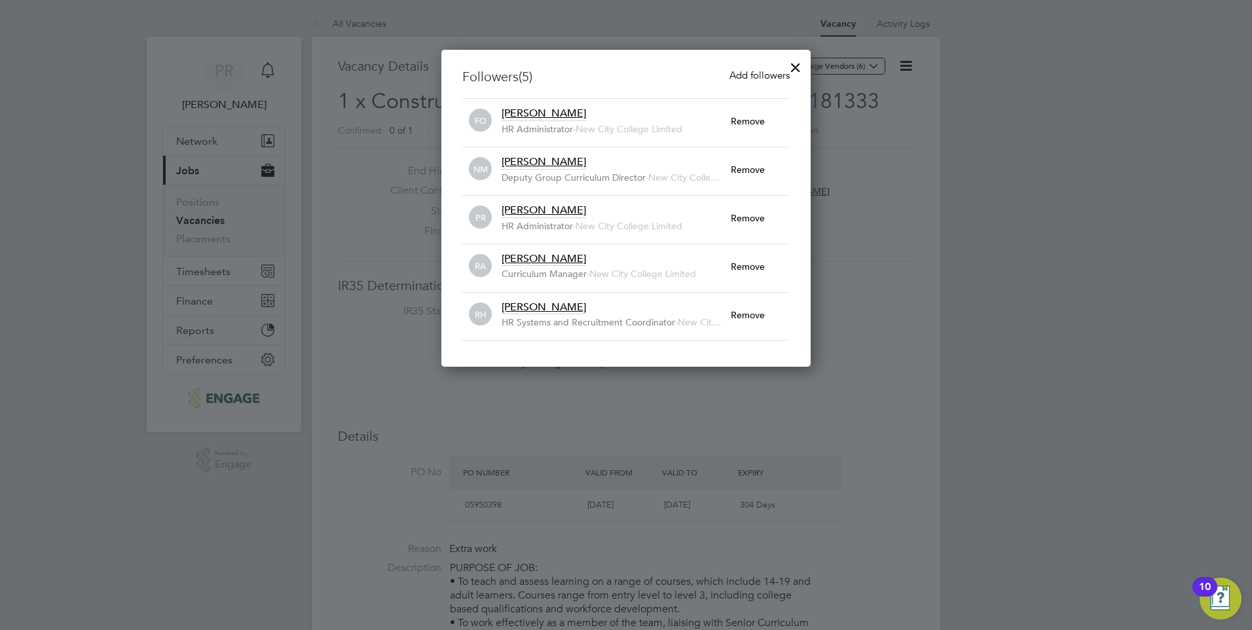
click at [794, 62] on div at bounding box center [796, 64] width 24 height 24
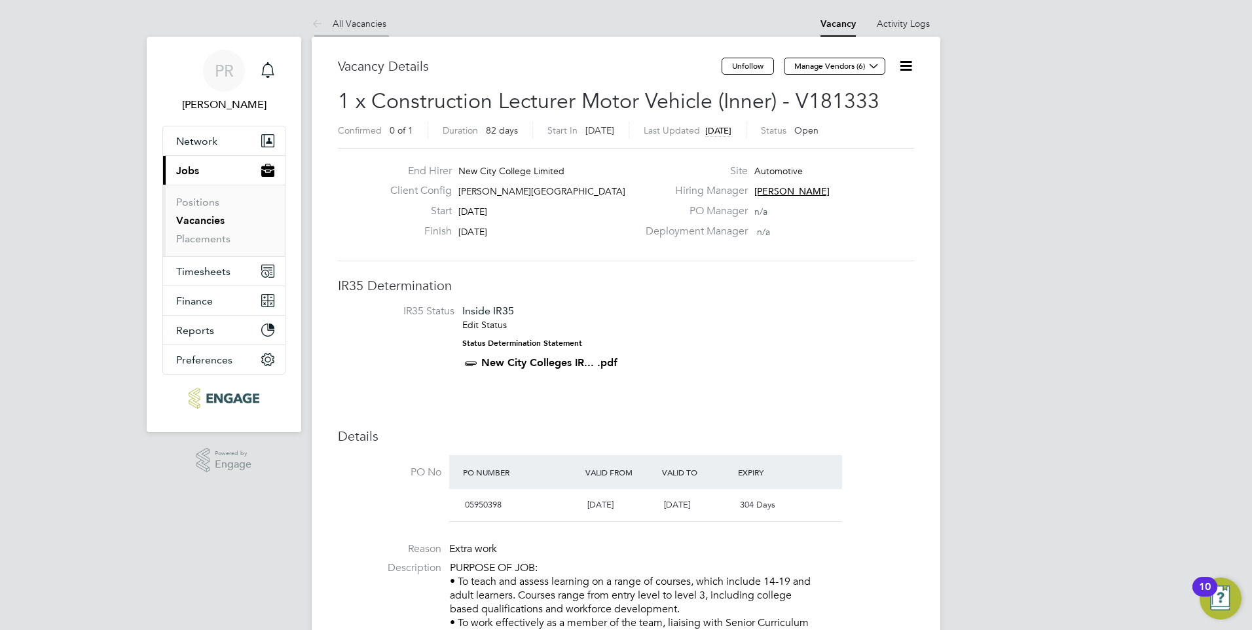
click at [337, 24] on link "All Vacancies" at bounding box center [349, 24] width 75 height 12
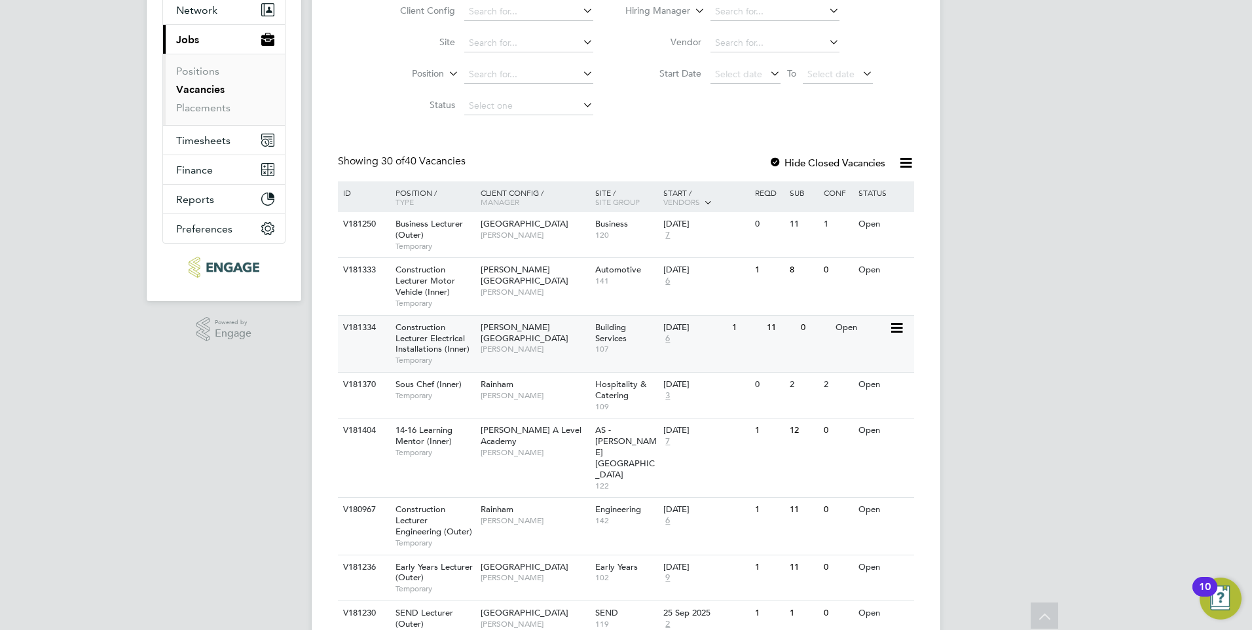
click at [534, 330] on span "[PERSON_NAME][GEOGRAPHIC_DATA]" at bounding box center [525, 333] width 88 height 22
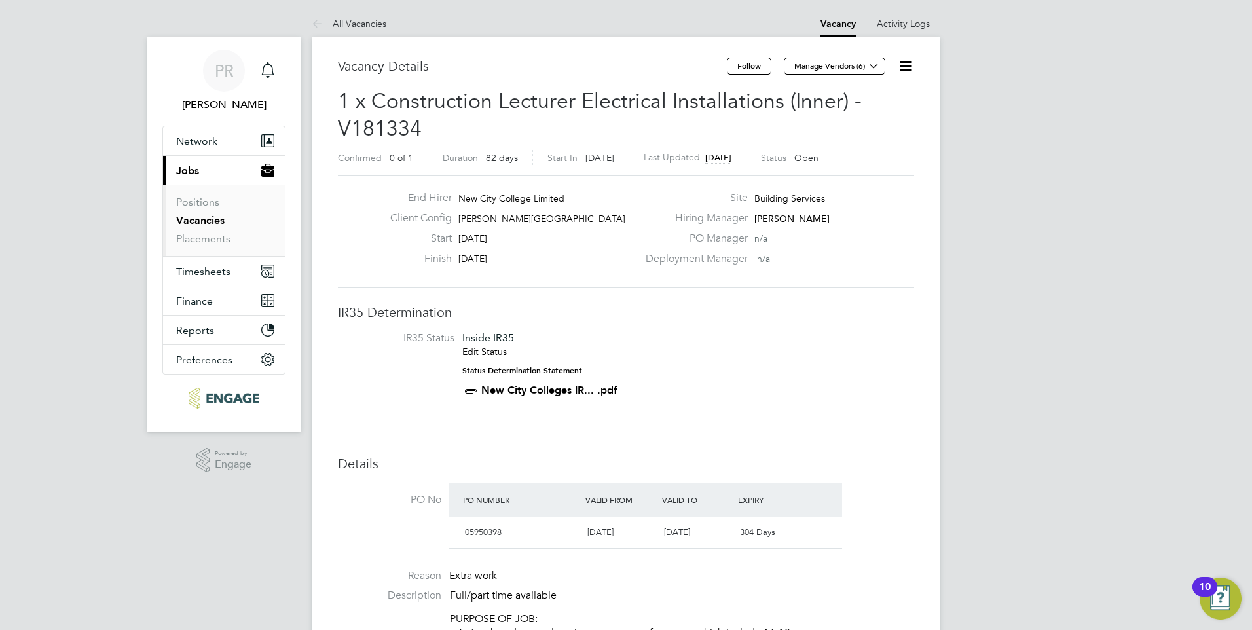
click at [201, 225] on link "Vacancies" at bounding box center [200, 220] width 48 height 12
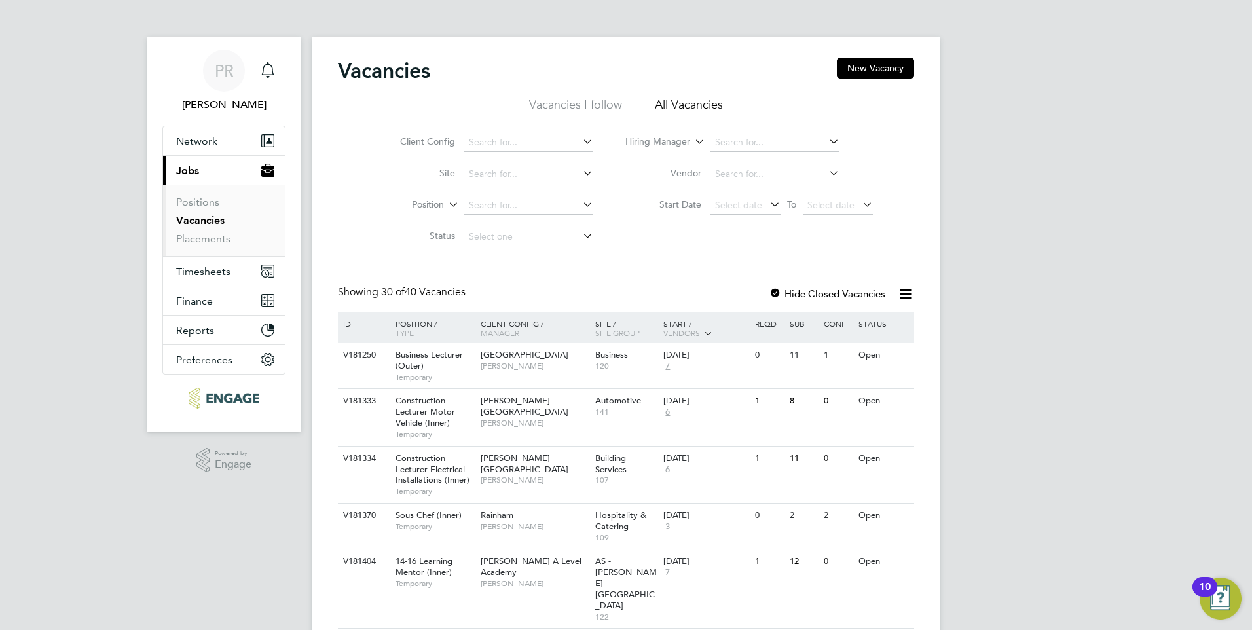
scroll to position [65, 0]
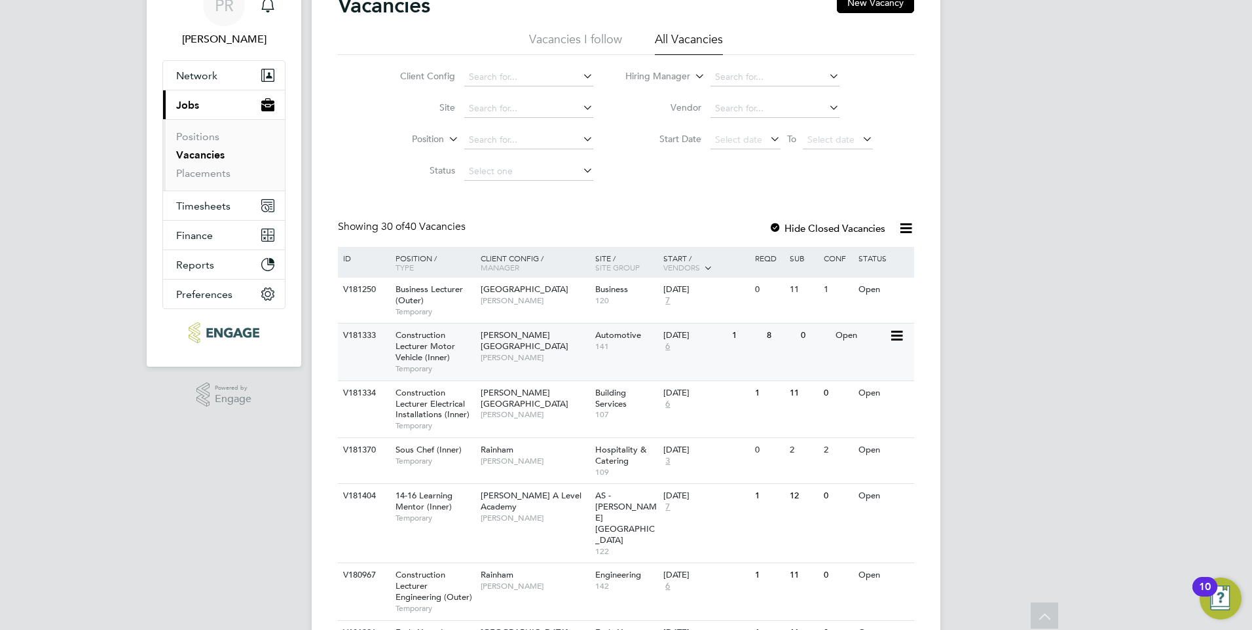
click at [724, 346] on div "[DATE] 6" at bounding box center [694, 340] width 69 height 35
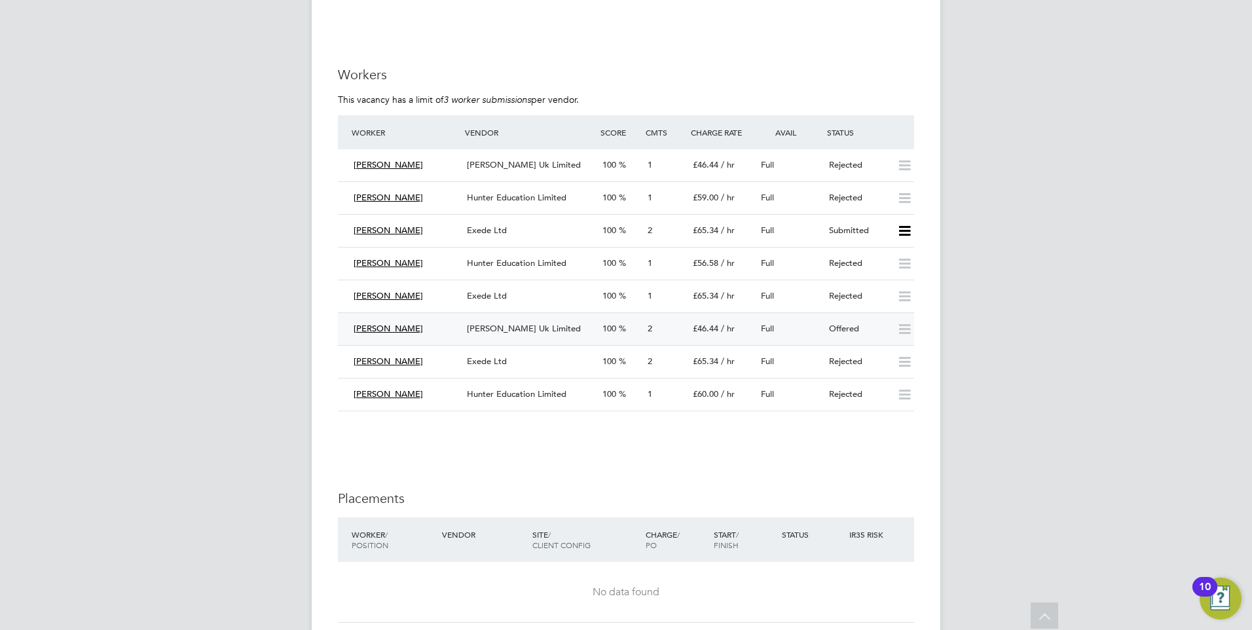
click at [910, 327] on icon at bounding box center [904, 329] width 16 height 10
click at [855, 323] on div "Offered" at bounding box center [858, 329] width 68 height 22
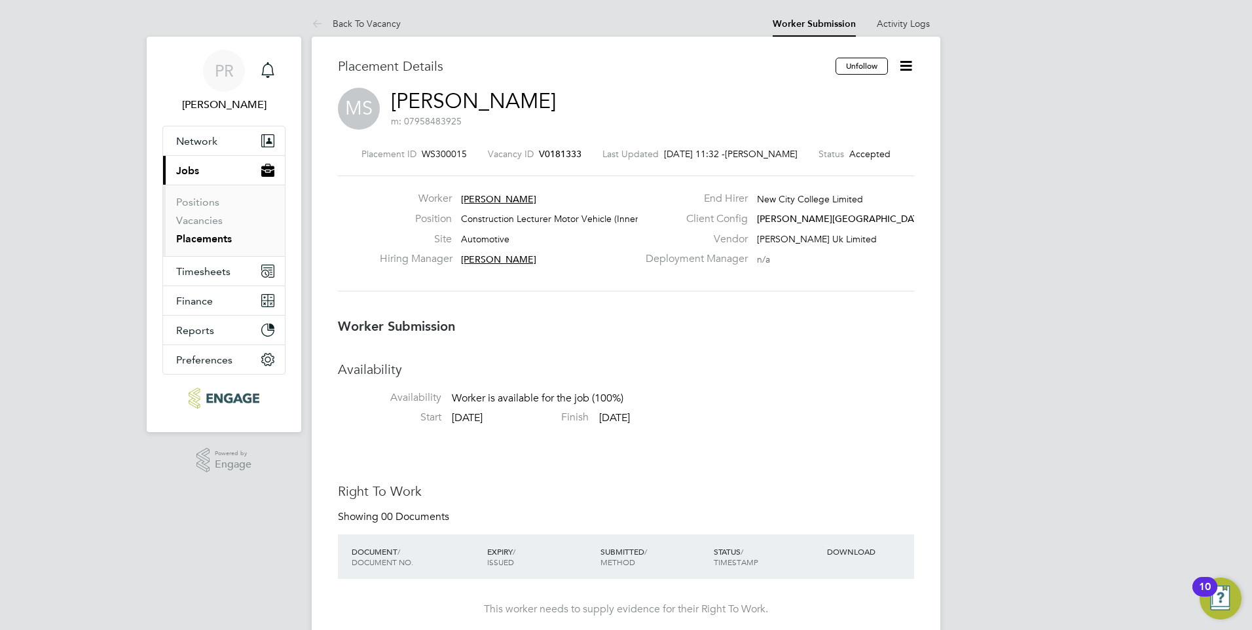
click at [912, 62] on icon at bounding box center [906, 66] width 16 height 16
click at [390, 25] on link "Back To Vacancy" at bounding box center [356, 24] width 89 height 12
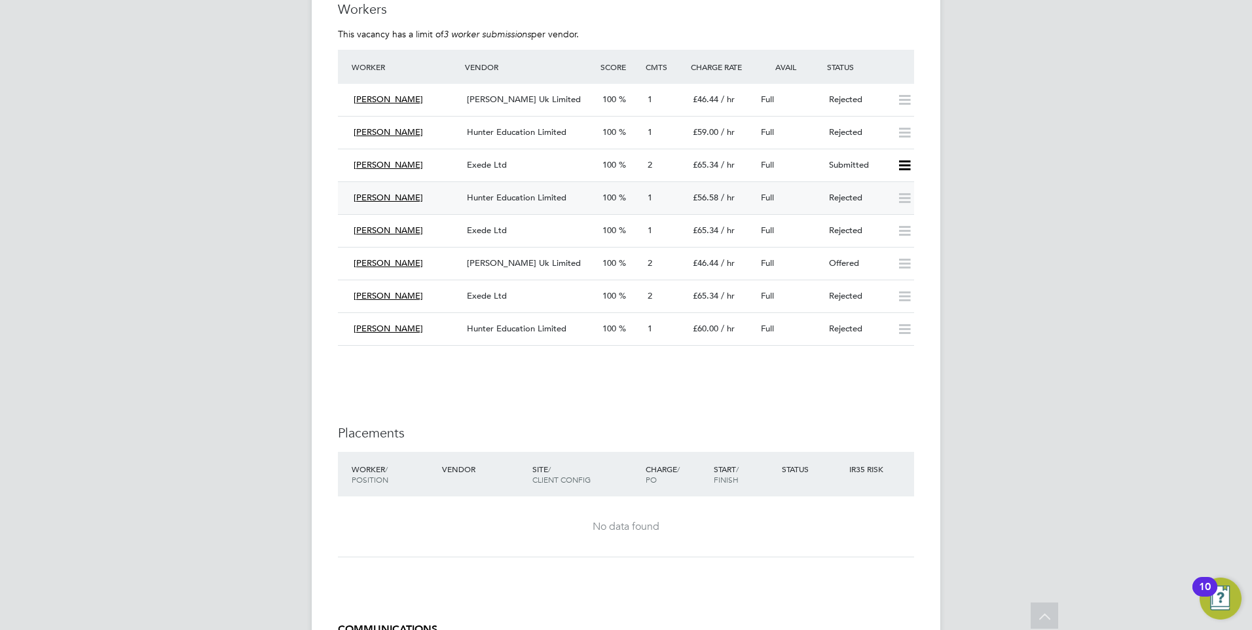
click at [631, 188] on div "100" at bounding box center [619, 198] width 45 height 22
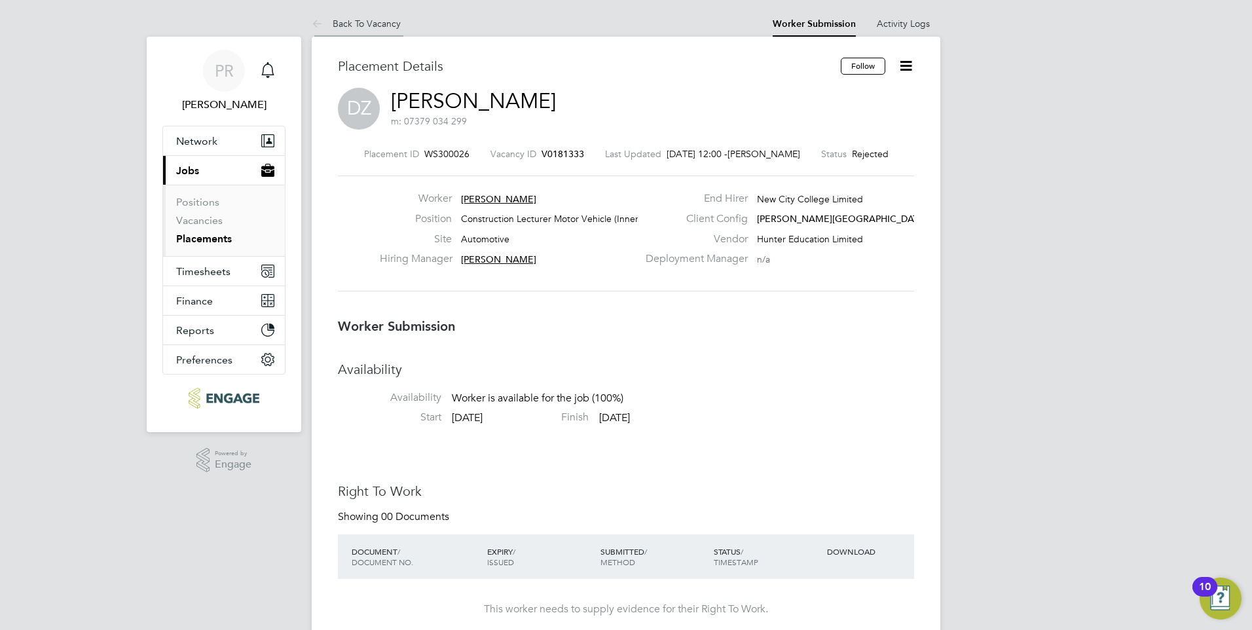
click at [372, 23] on link "Back To Vacancy" at bounding box center [356, 24] width 89 height 12
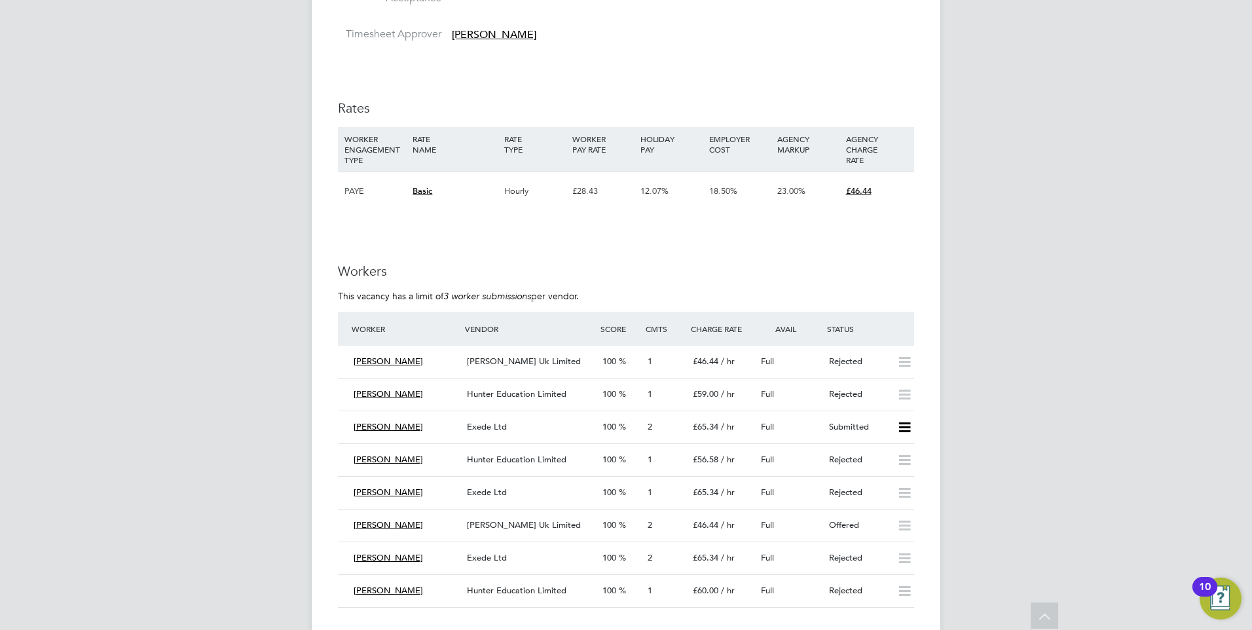
click at [587, 390] on div "Hunter Education Limited" at bounding box center [530, 395] width 136 height 22
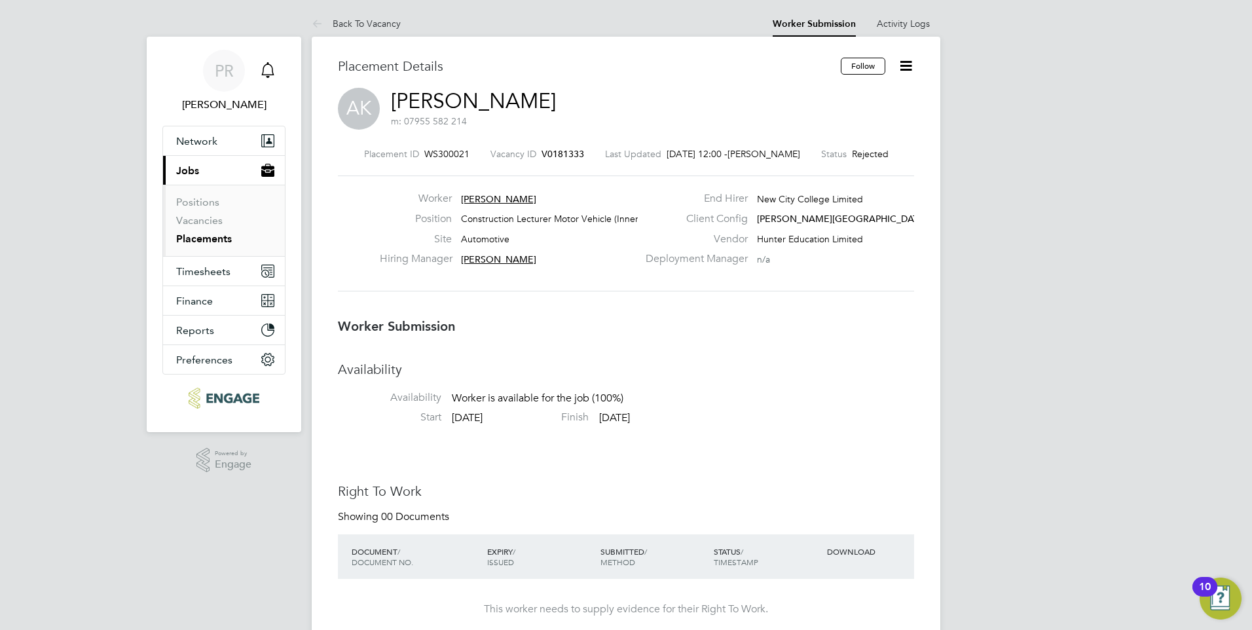
click at [272, 67] on icon "Main navigation" at bounding box center [267, 68] width 12 height 13
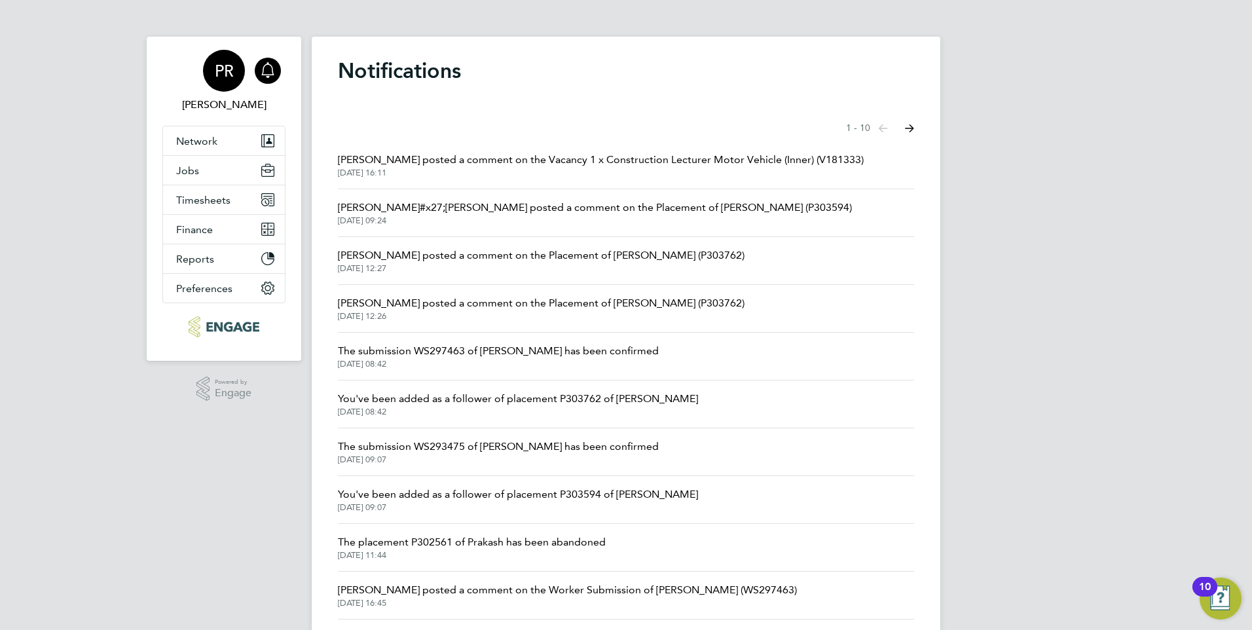
click at [243, 82] on app-avatar "PR" at bounding box center [224, 71] width 42 height 42
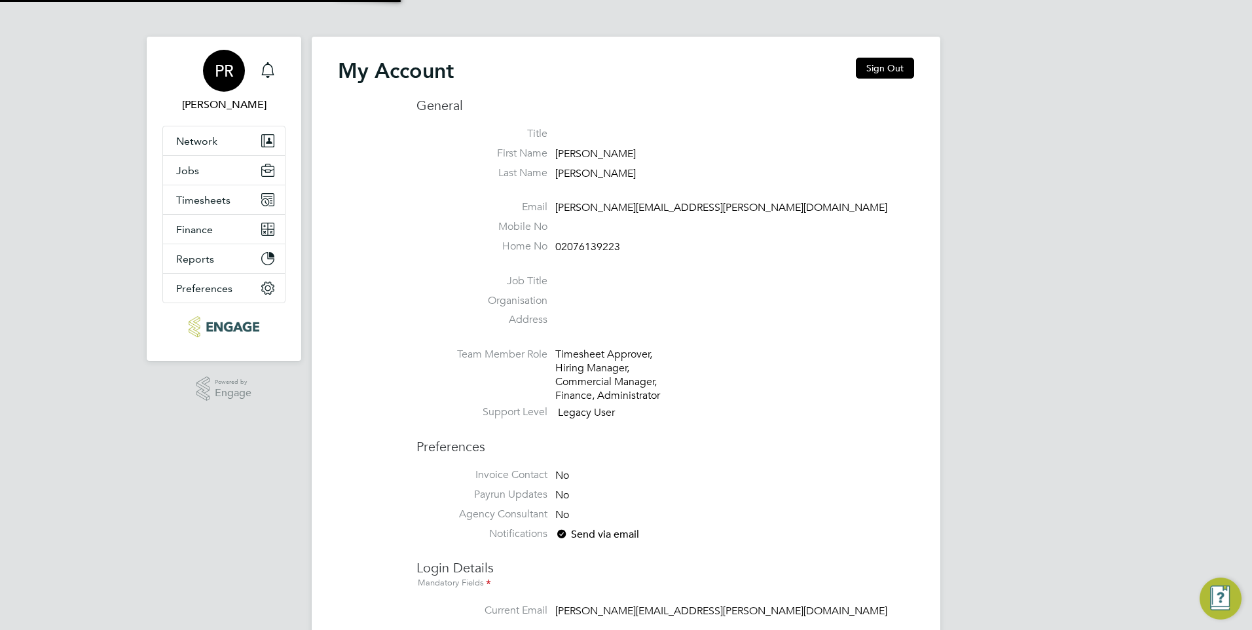
type input "[PERSON_NAME][EMAIL_ADDRESS][PERSON_NAME][DOMAIN_NAME]"
click at [885, 79] on button "Sign Out" at bounding box center [885, 68] width 58 height 21
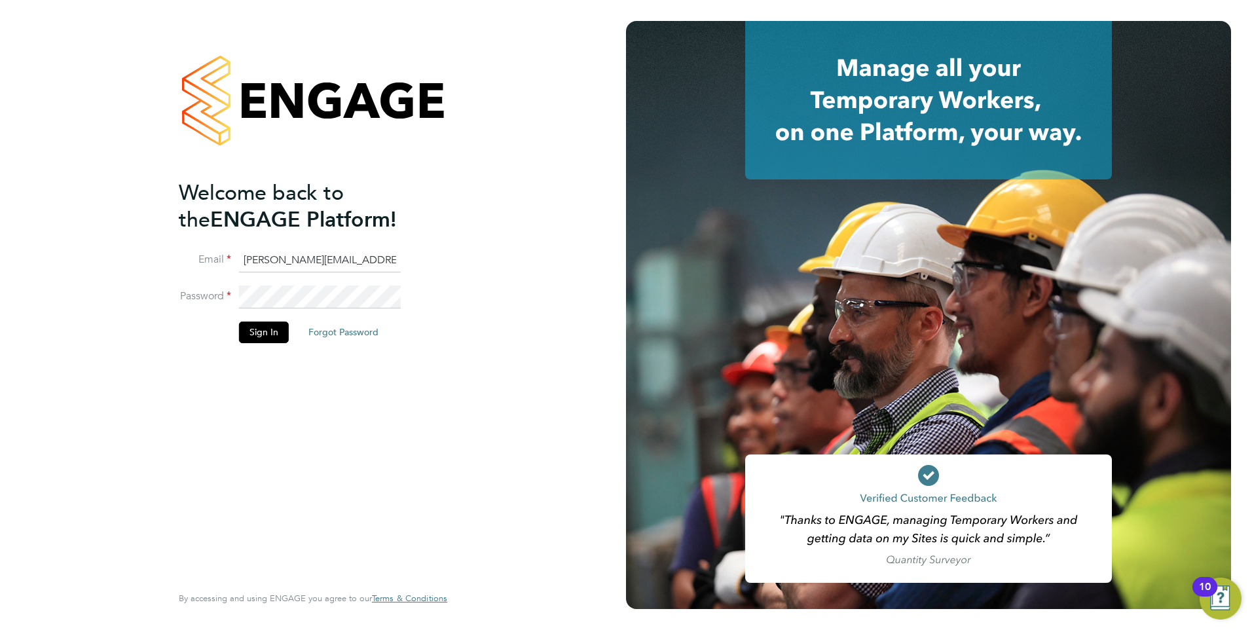
click at [312, 261] on input "Pallvi.Raghvani@ncclondon.ac.uk" at bounding box center [320, 261] width 162 height 24
drag, startPoint x: 313, startPoint y: 261, endPoint x: 113, endPoint y: 255, distance: 199.8
click at [113, 255] on div "Welcome back to the ENGAGE Platform! Email Pallvi.Raghvani@ncclondon.ac.uk Pass…" at bounding box center [313, 315] width 626 height 630
type input "Raj.Ali@ncclondon.ac.uk"
click at [228, 287] on li "Password" at bounding box center [306, 303] width 255 height 37
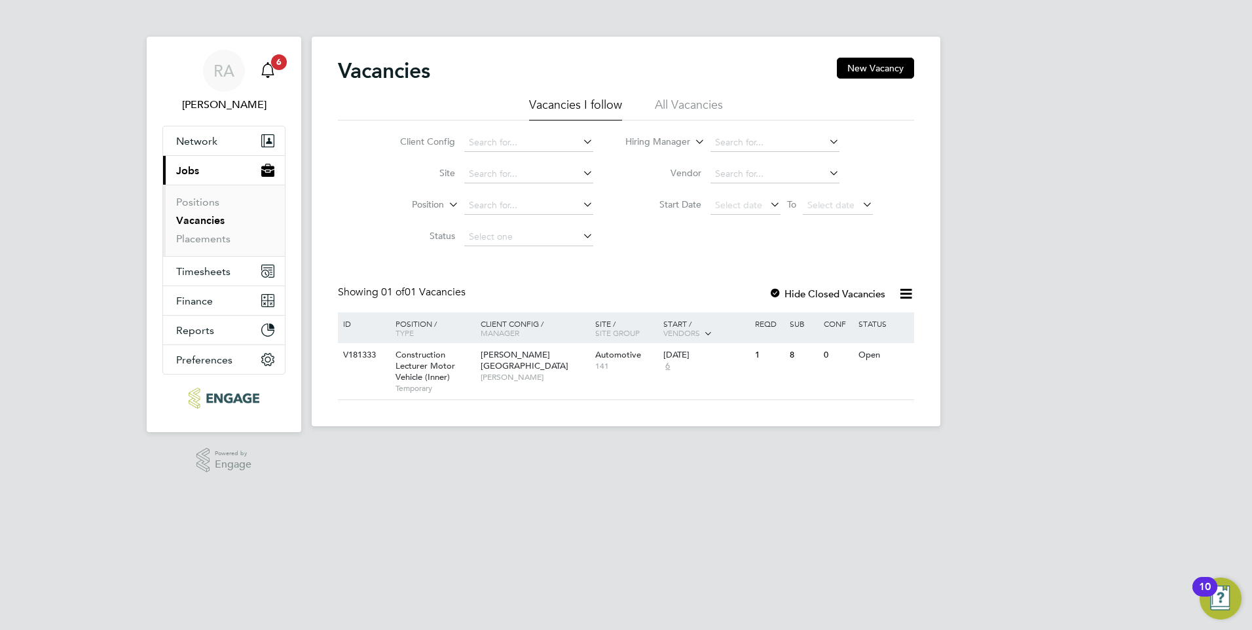
click at [259, 70] on div "Main navigation" at bounding box center [268, 71] width 26 height 26
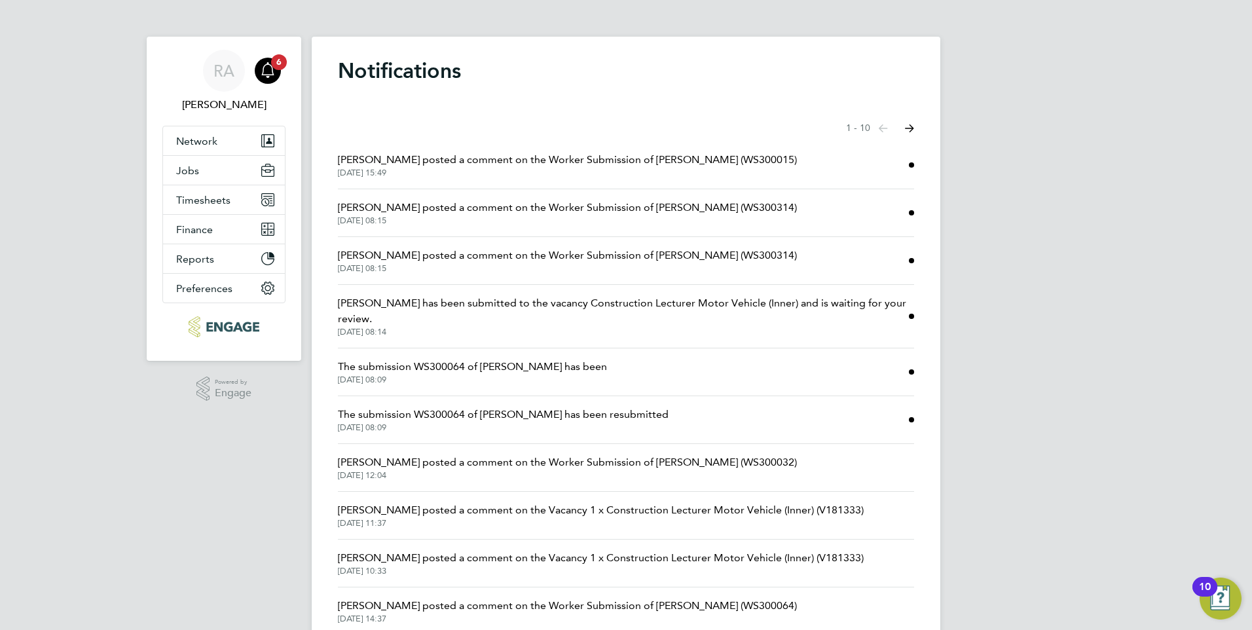
click at [535, 361] on span "The submission WS300064 of [PERSON_NAME] has been" at bounding box center [472, 367] width 269 height 16
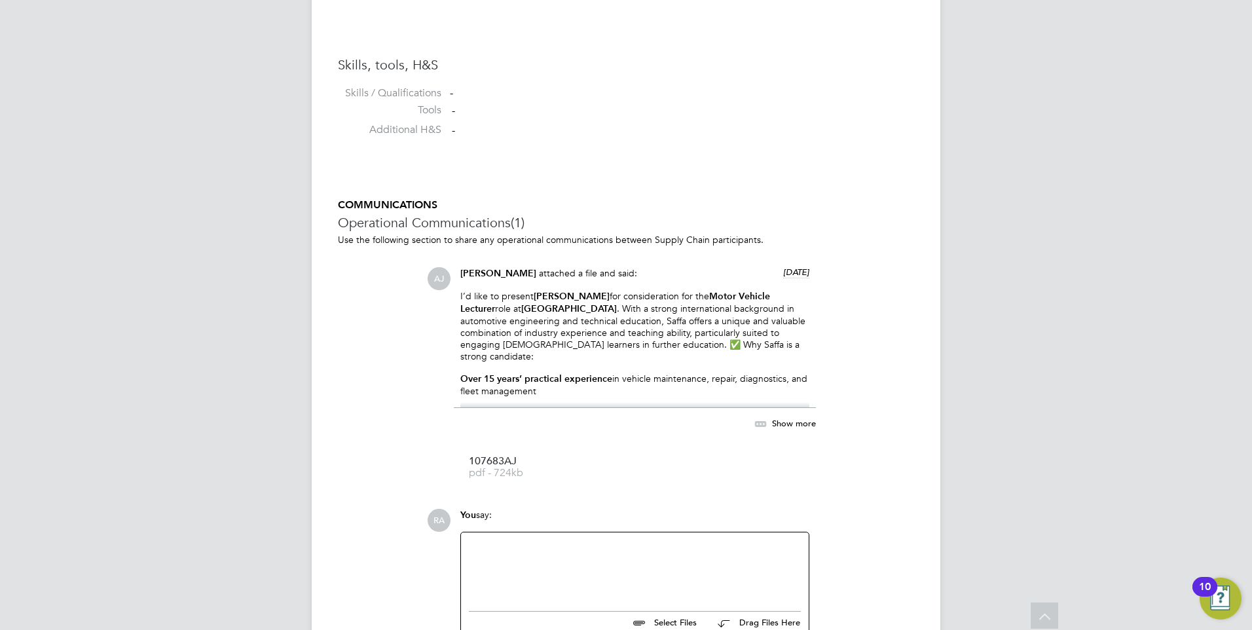
scroll to position [1048, 0]
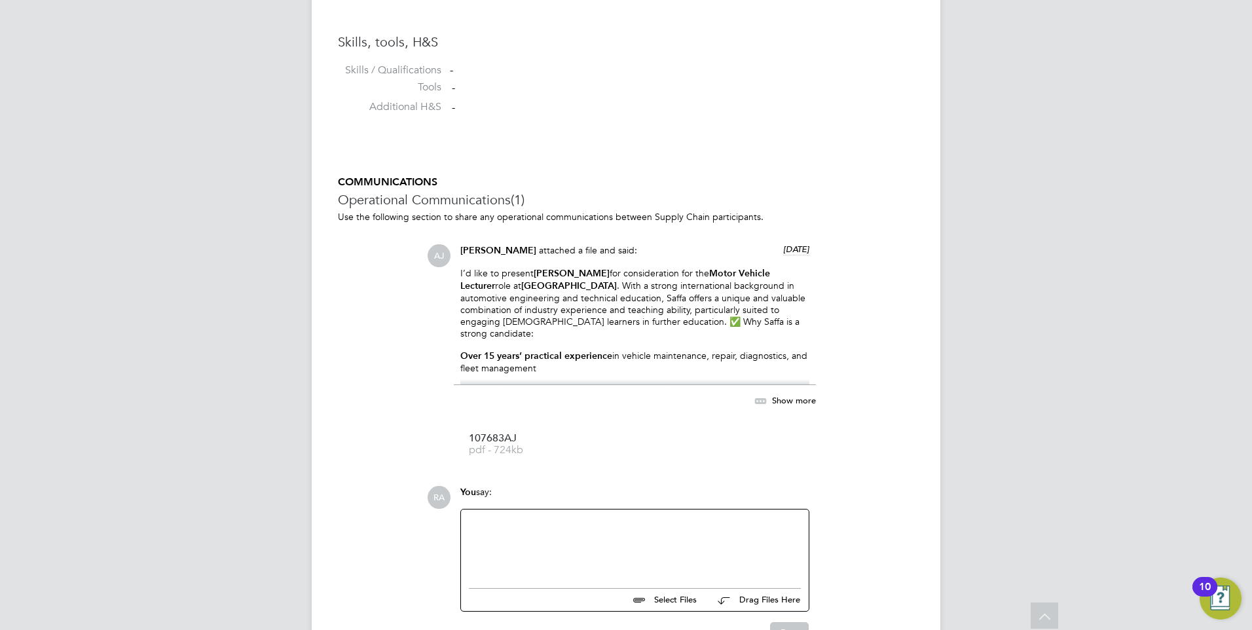
click at [764, 407] on icon at bounding box center [760, 401] width 16 height 16
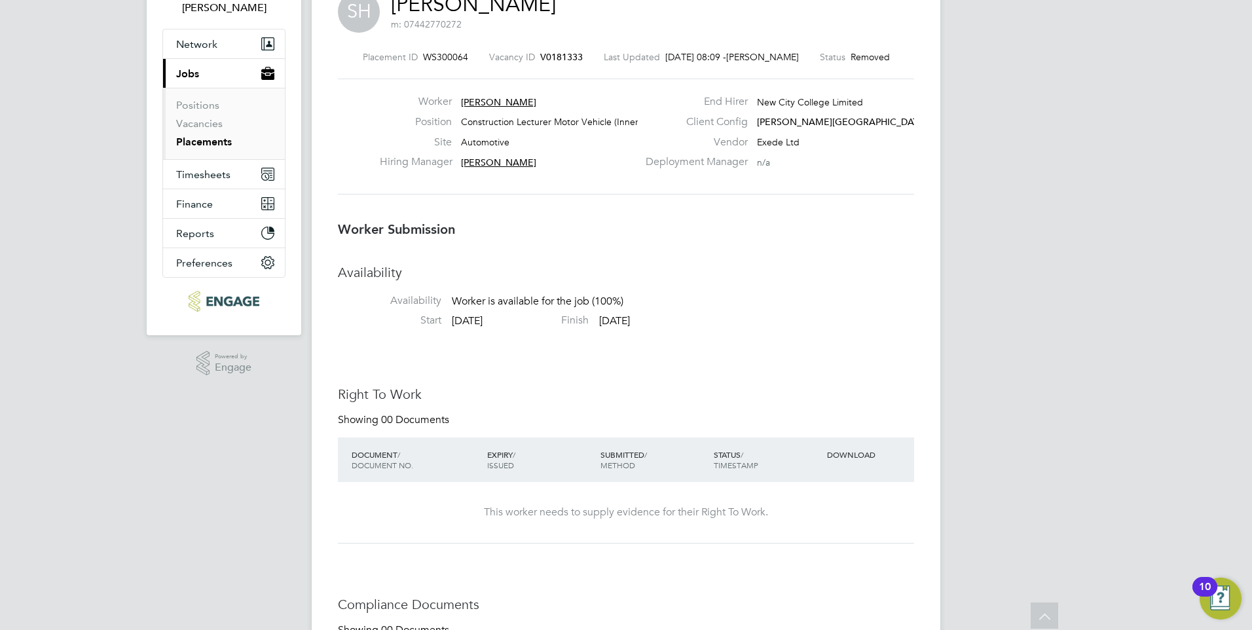
scroll to position [0, 0]
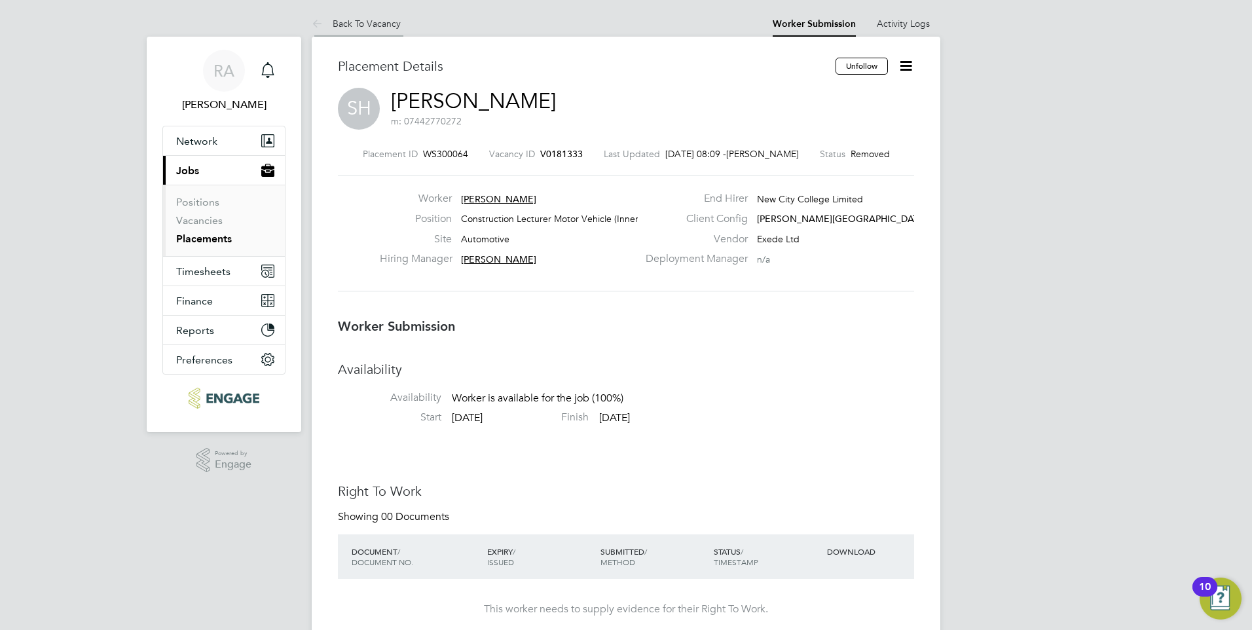
click at [342, 24] on link "Back To Vacancy" at bounding box center [356, 24] width 89 height 12
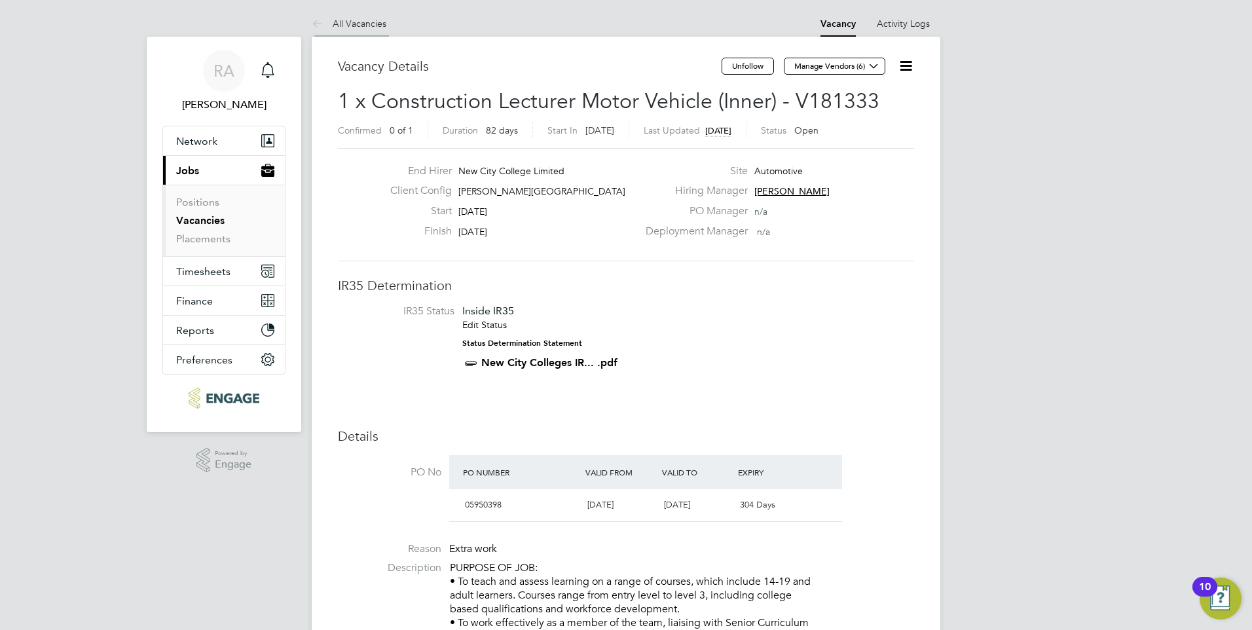
click at [339, 26] on link "All Vacancies" at bounding box center [349, 24] width 75 height 12
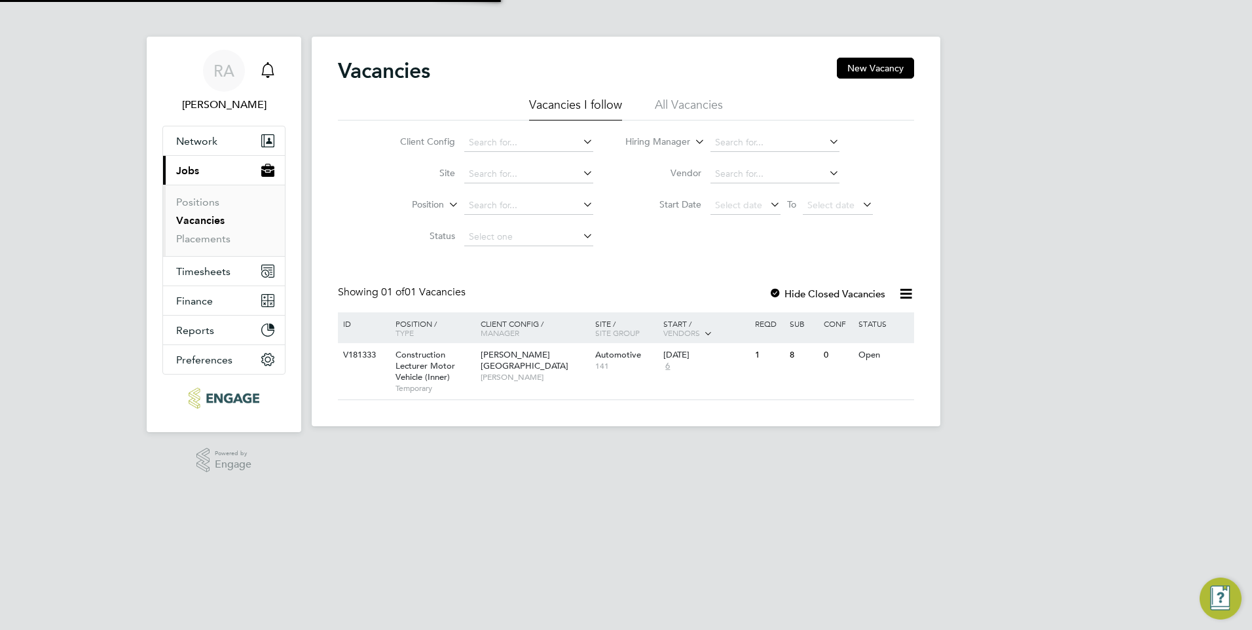
click at [268, 64] on icon "Main navigation" at bounding box center [267, 68] width 12 height 13
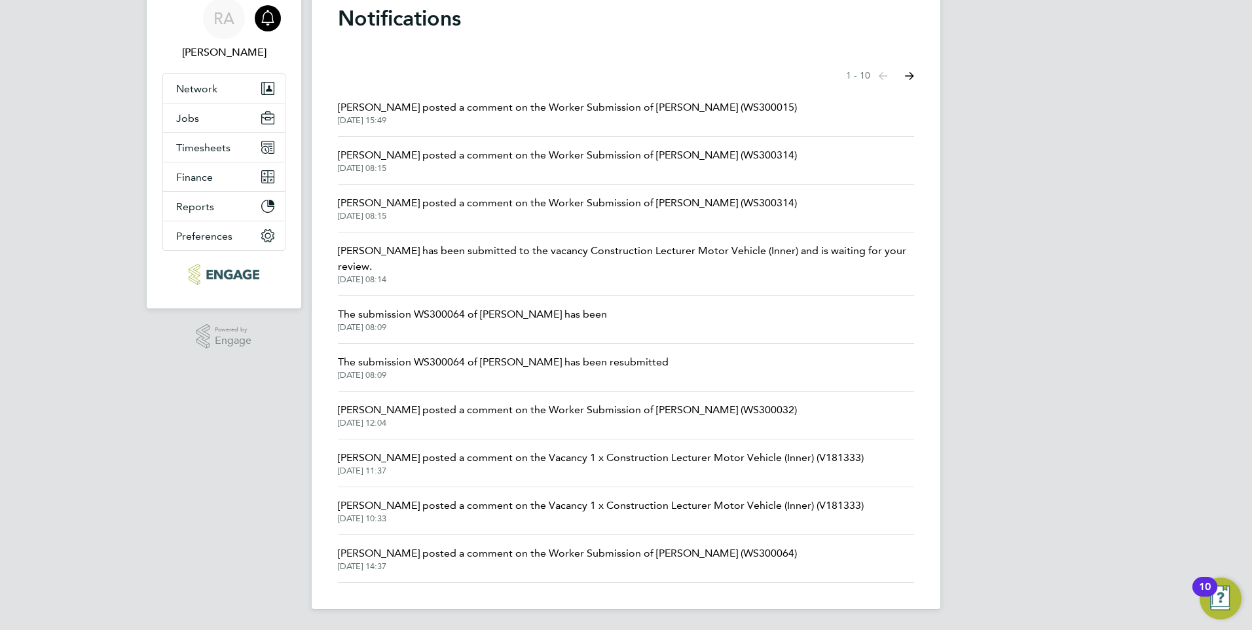
click at [636, 413] on span "Adam Jorey posted a comment on the Worker Submission of Steven Williams (WS3000…" at bounding box center [567, 410] width 459 height 16
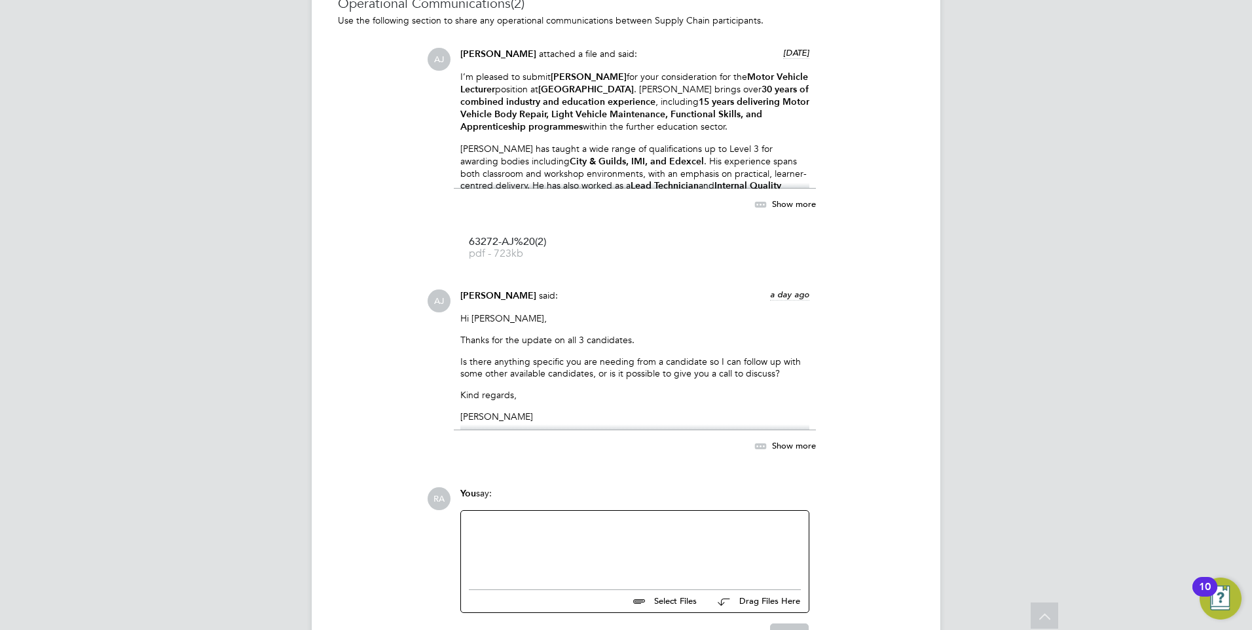
click at [791, 450] on span "Show more" at bounding box center [794, 444] width 44 height 11
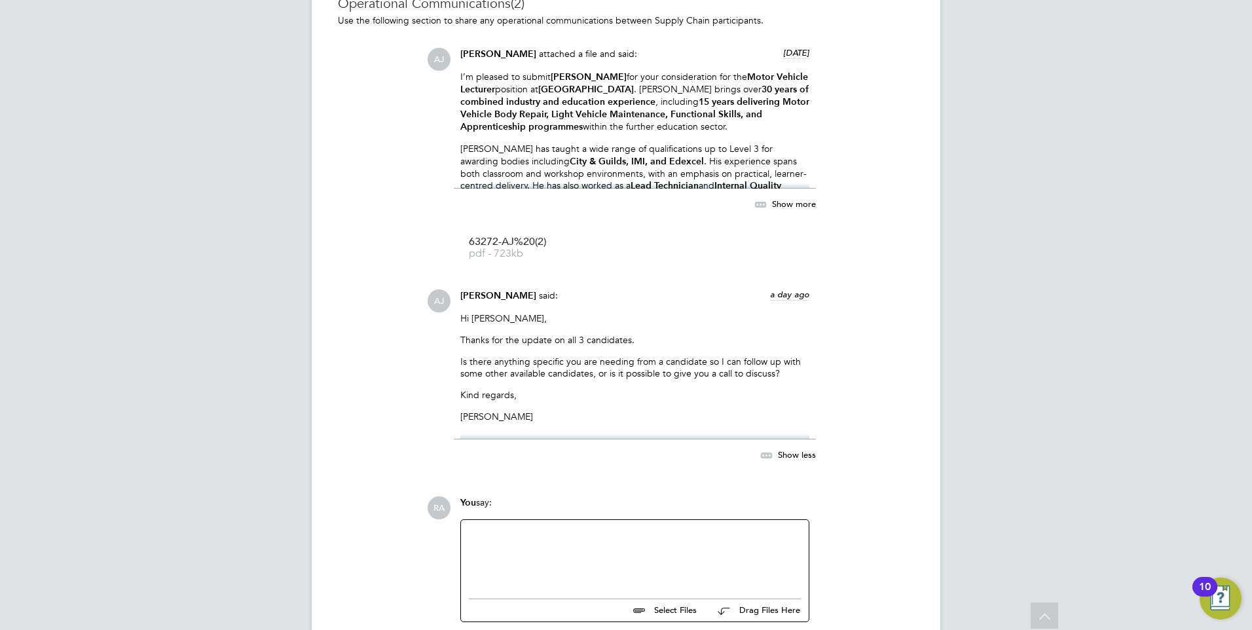
click at [780, 208] on span "Show more" at bounding box center [794, 203] width 44 height 11
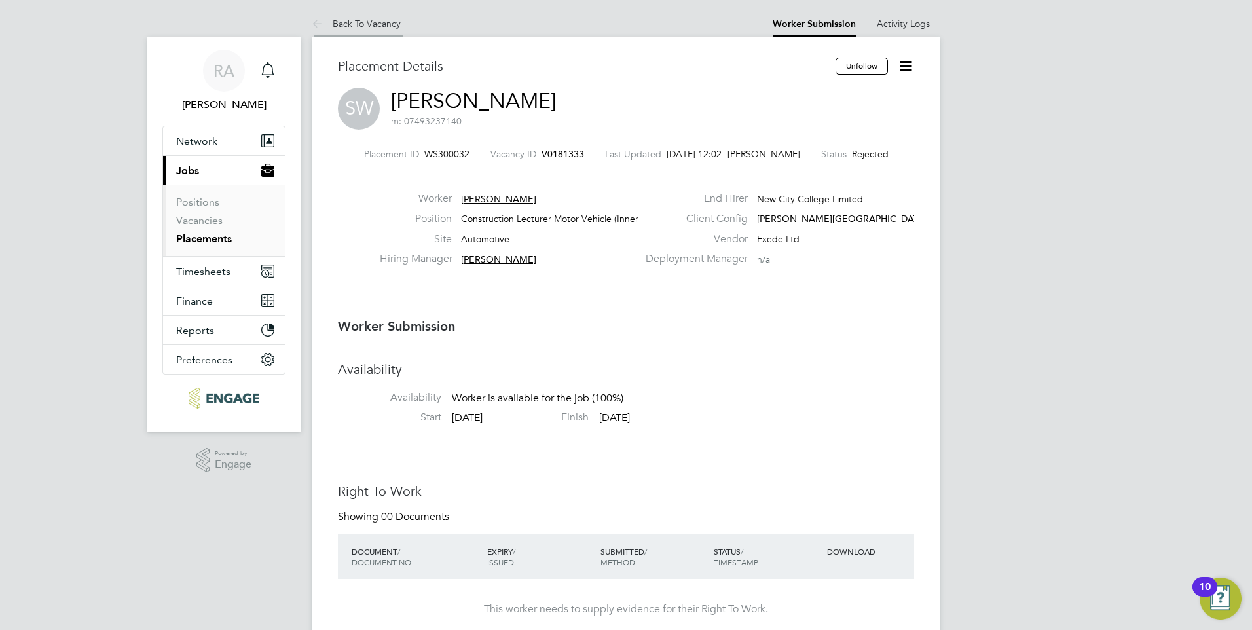
click at [325, 31] on icon at bounding box center [320, 24] width 16 height 16
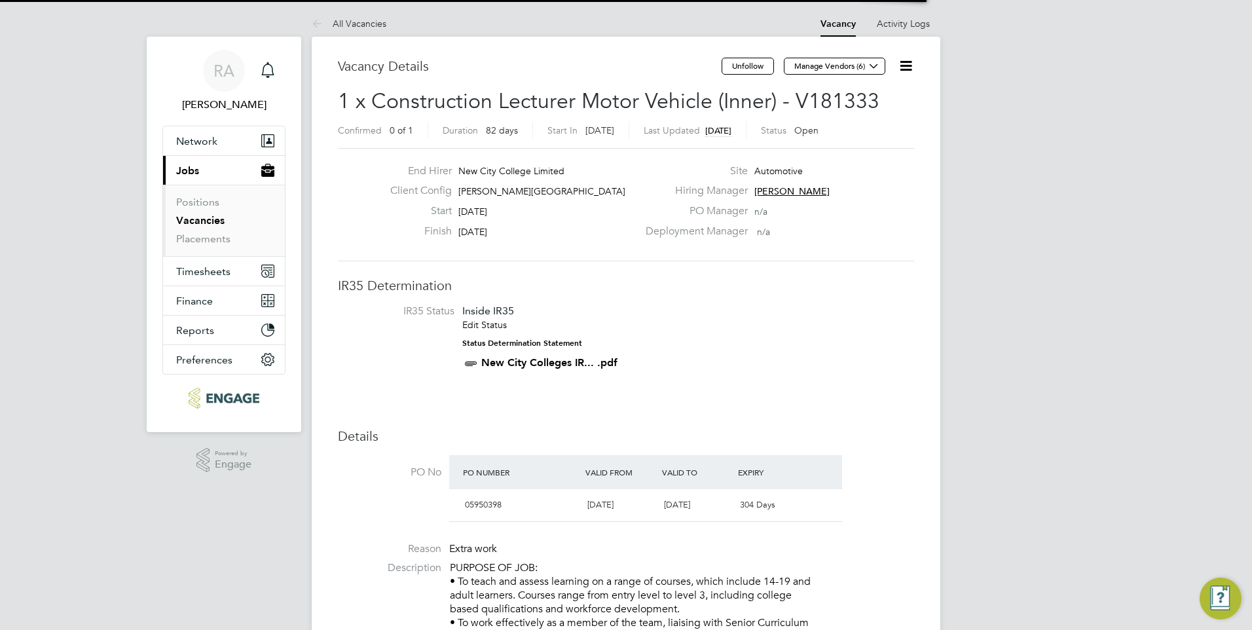
scroll to position [39, 92]
click at [361, 16] on li "All Vacancies" at bounding box center [349, 23] width 75 height 26
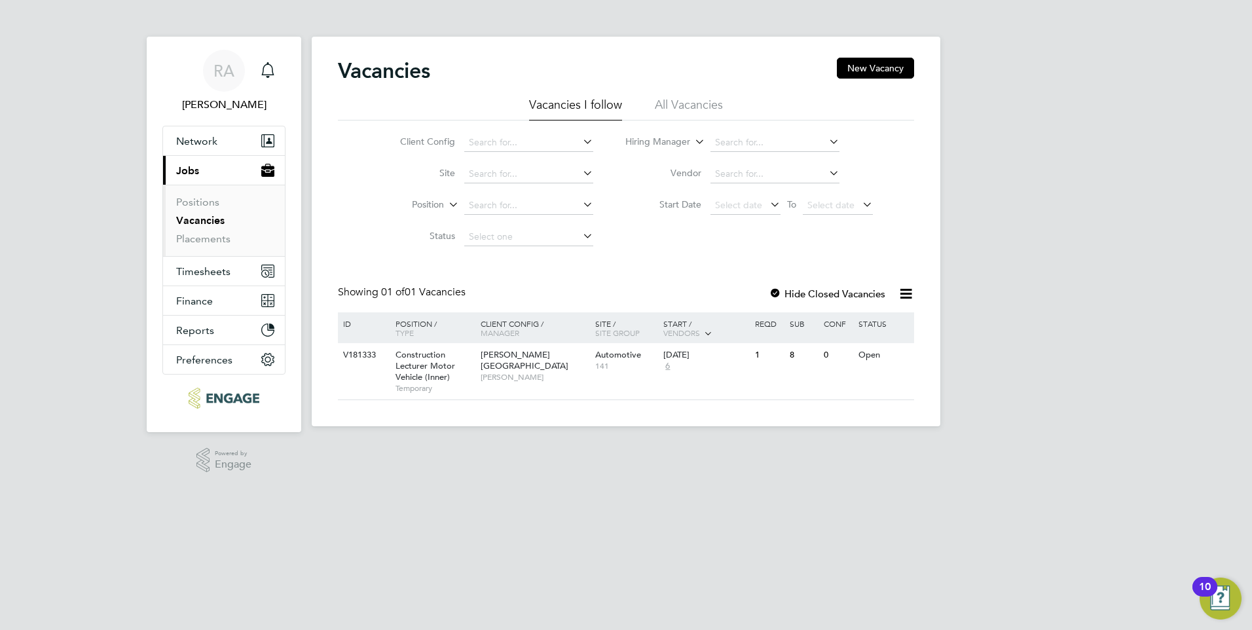
click at [698, 101] on li "All Vacancies" at bounding box center [689, 109] width 68 height 24
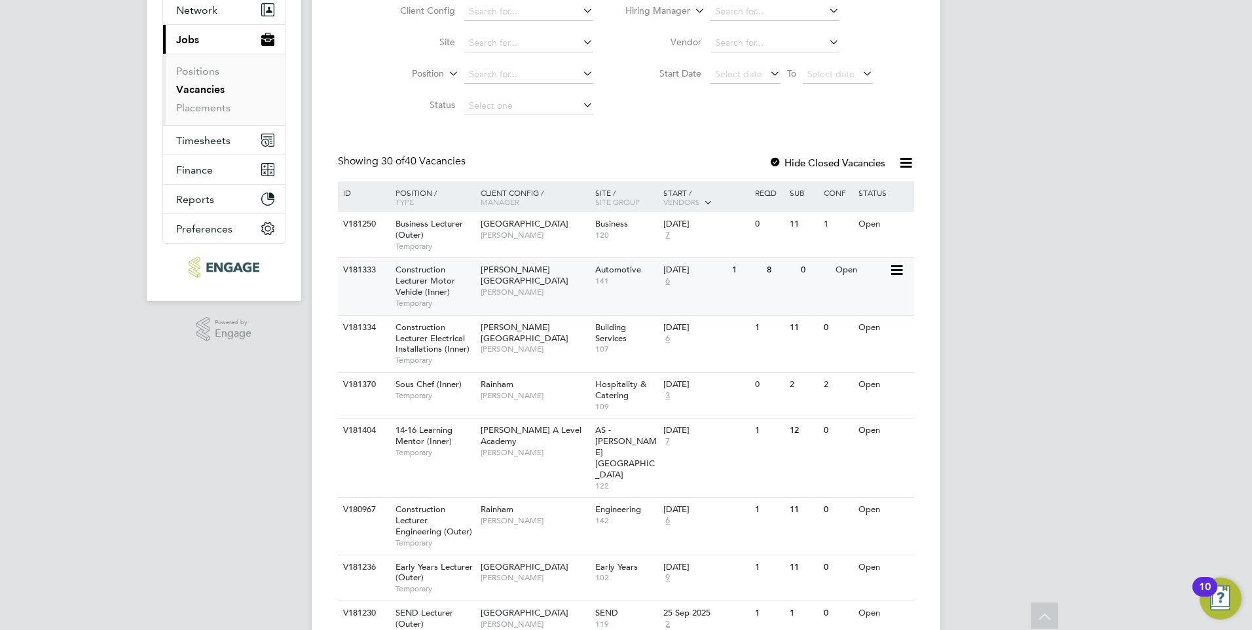
click at [539, 287] on span "[PERSON_NAME]" at bounding box center [535, 292] width 108 height 10
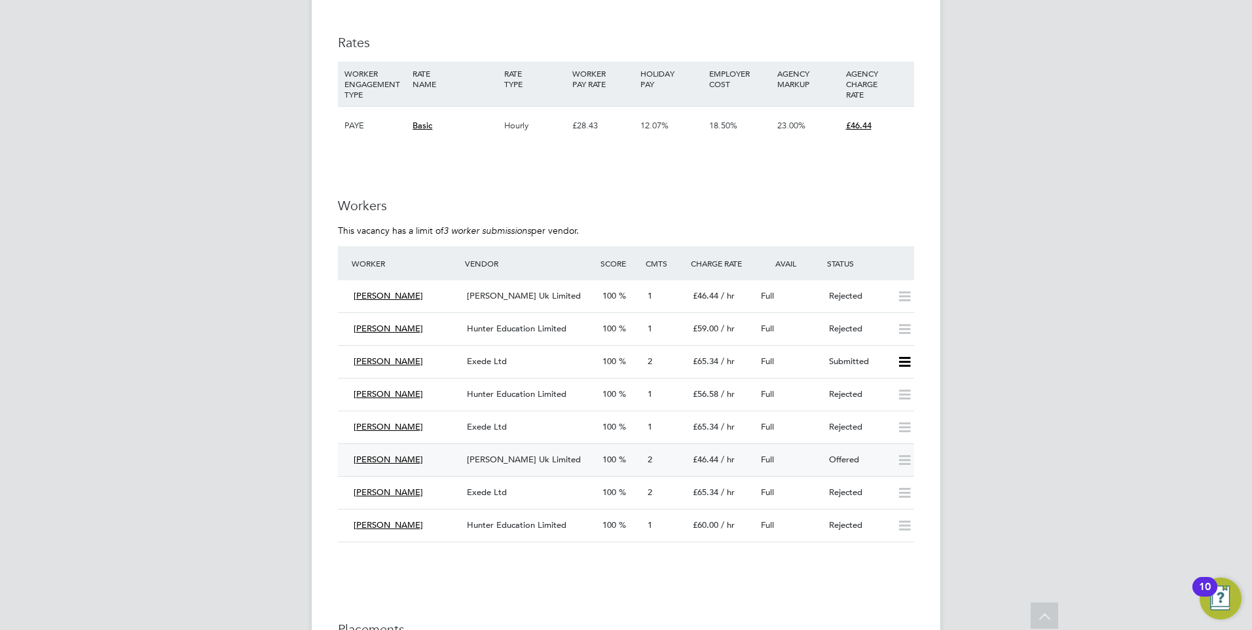
click at [845, 445] on div "[PERSON_NAME] [PERSON_NAME] Uk Limited 100 2 £46.44 / hr Full Offered" at bounding box center [626, 459] width 576 height 33
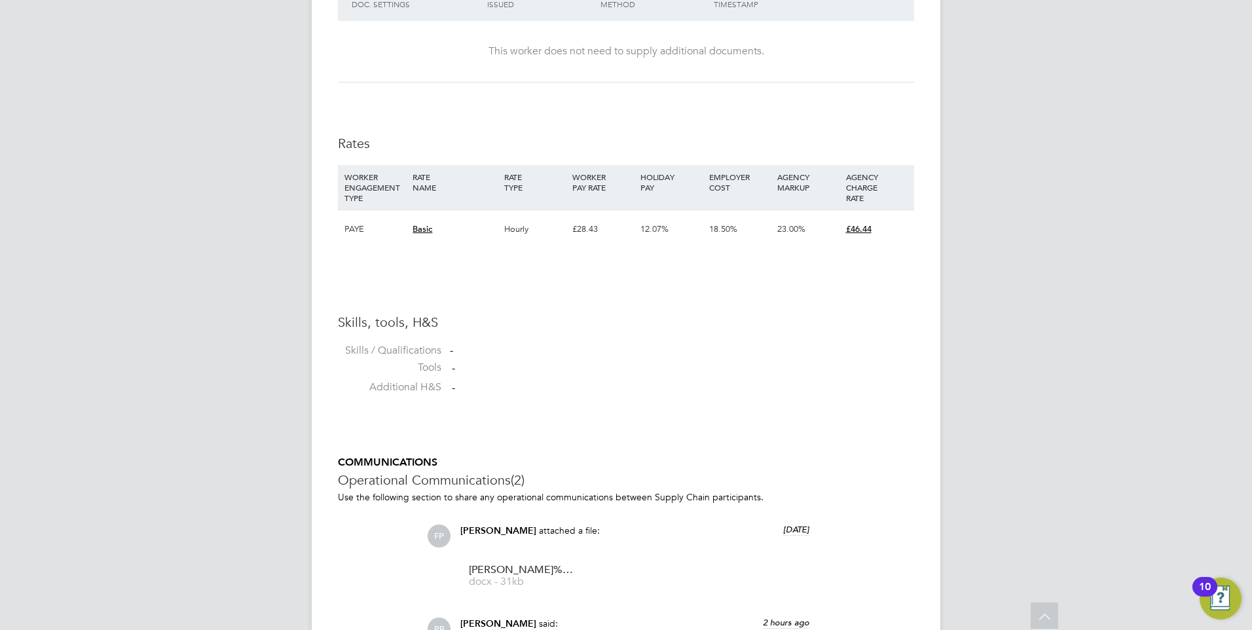
scroll to position [589, 0]
